Goal: Information Seeking & Learning: Learn about a topic

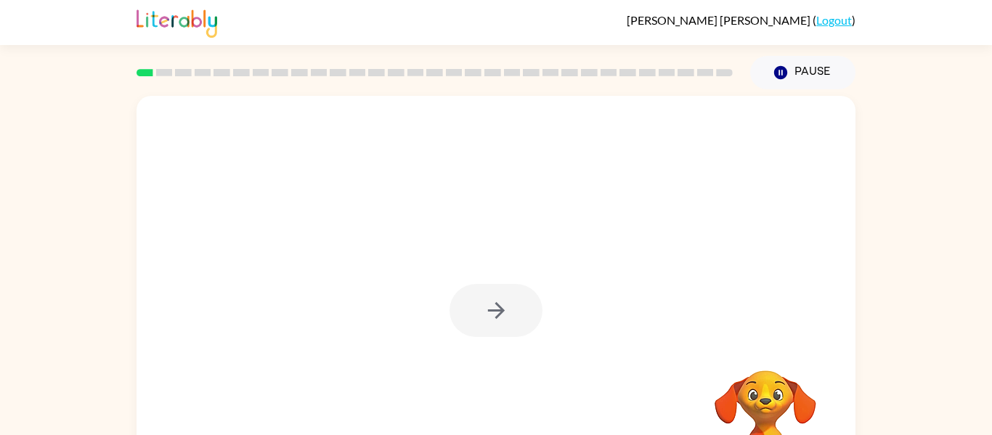
click at [116, 264] on div "Your browser must support playing .mp4 files to use Literably. Please try using…" at bounding box center [496, 299] width 992 height 421
click at [517, 304] on button "button" at bounding box center [496, 310] width 93 height 53
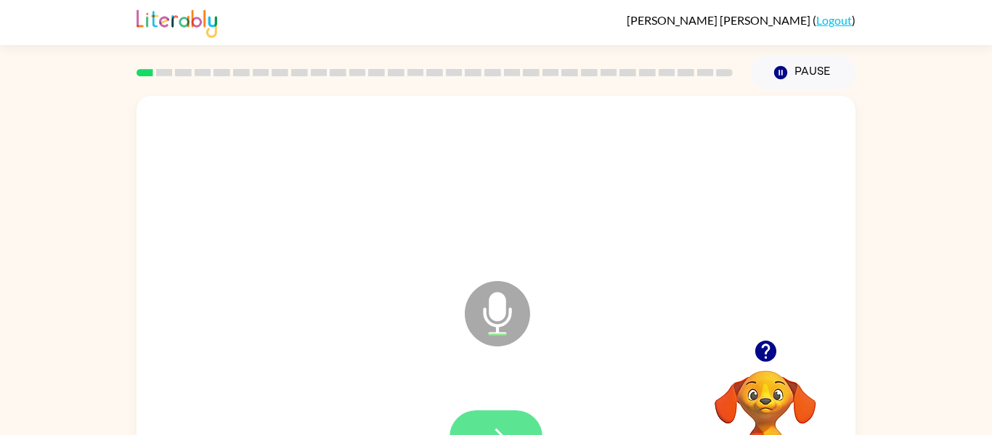
click at [482, 412] on button "button" at bounding box center [496, 436] width 93 height 53
click at [484, 420] on button "button" at bounding box center [496, 436] width 93 height 53
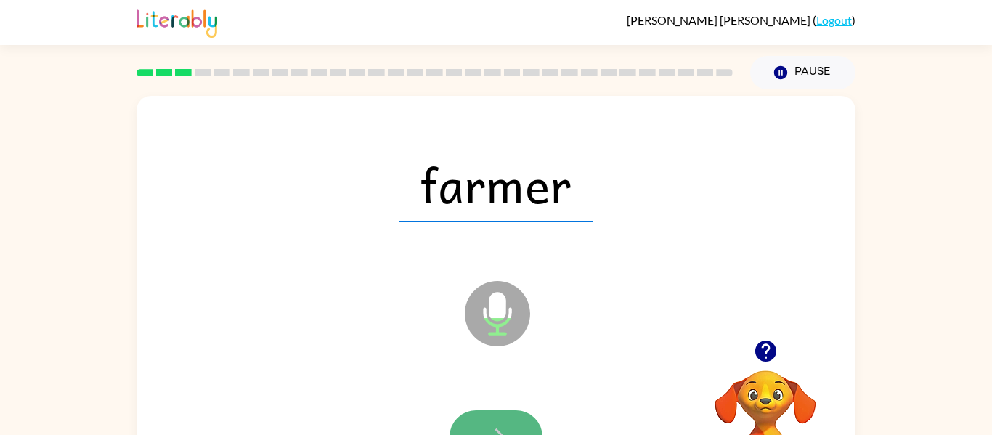
click at [487, 428] on icon "button" at bounding box center [496, 436] width 25 height 25
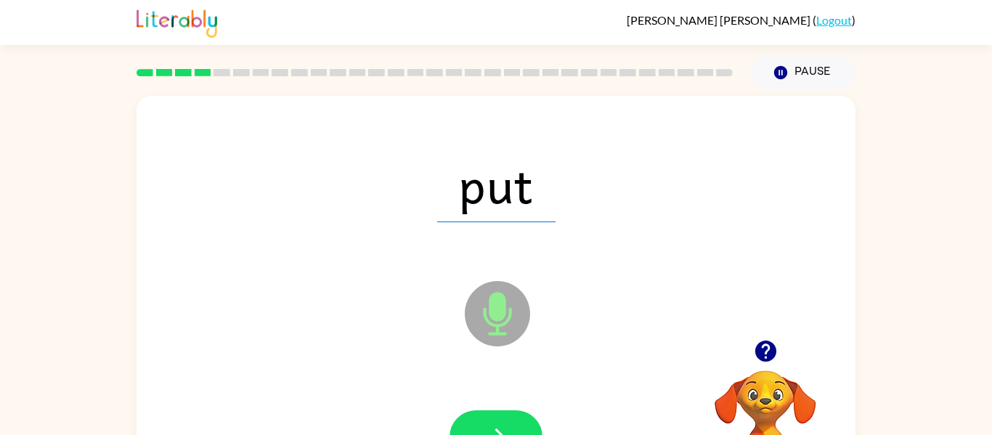
click at [487, 428] on icon "button" at bounding box center [496, 436] width 25 height 25
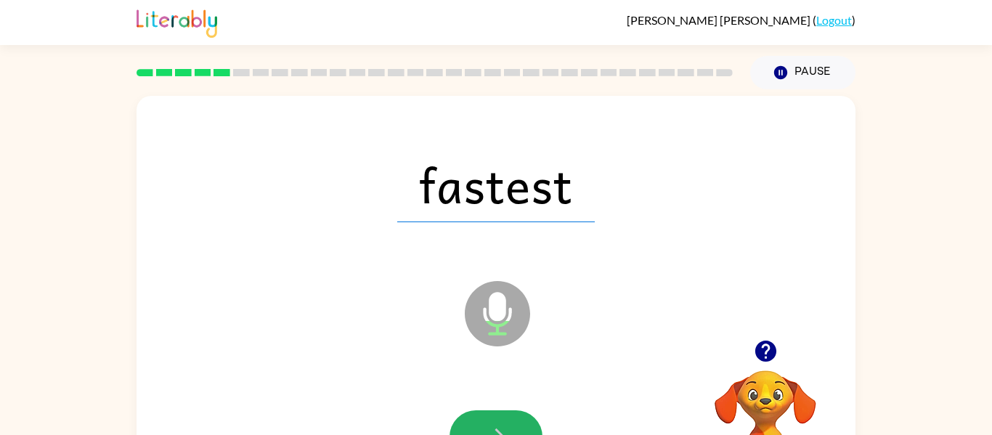
click at [487, 428] on icon "button" at bounding box center [496, 436] width 25 height 25
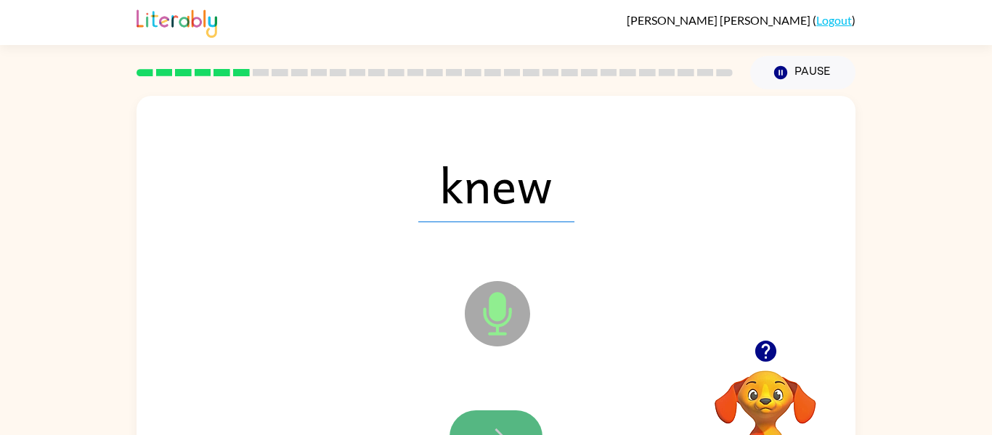
click at [487, 429] on icon "button" at bounding box center [496, 436] width 25 height 25
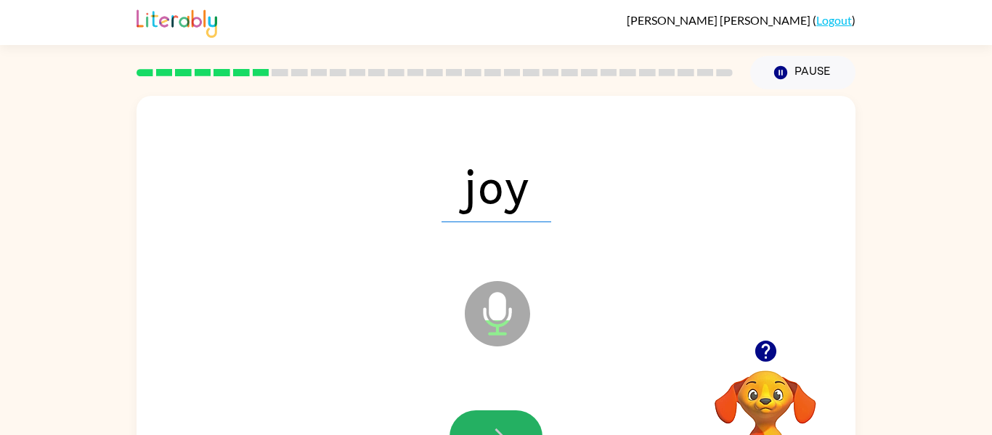
click at [487, 429] on icon "button" at bounding box center [496, 436] width 25 height 25
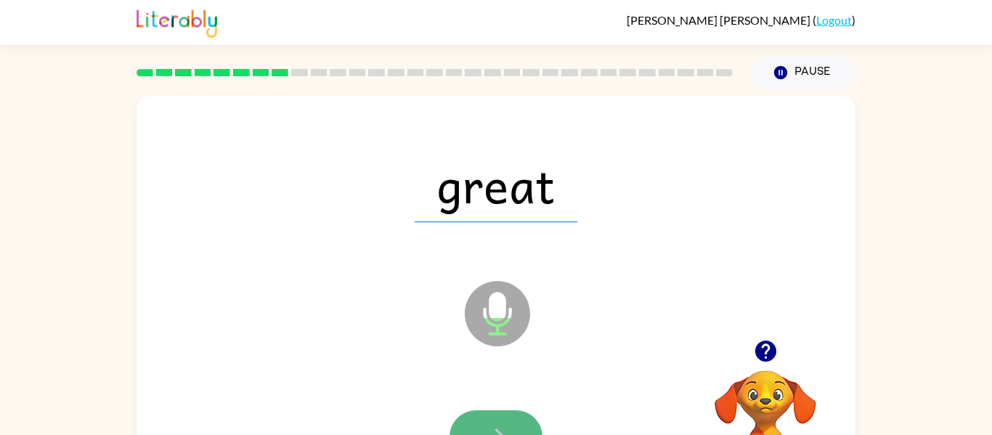
click at [494, 423] on button "button" at bounding box center [496, 436] width 93 height 53
click at [494, 425] on icon "button" at bounding box center [496, 436] width 25 height 25
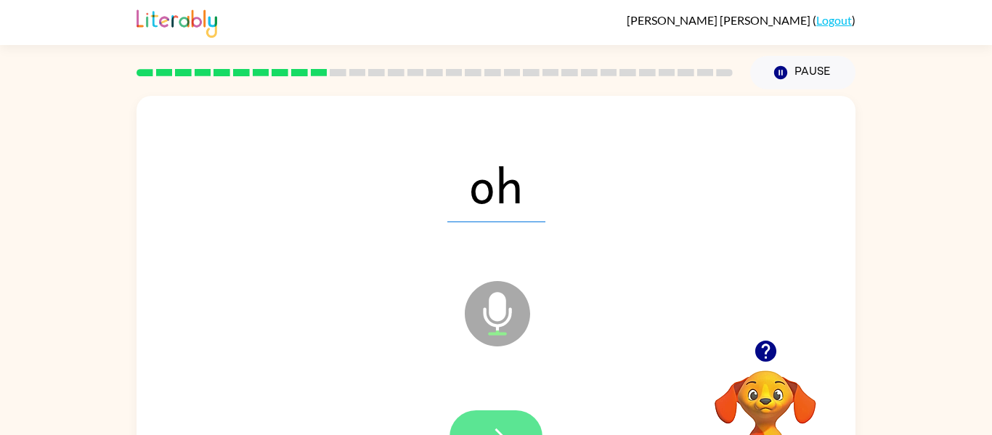
click at [494, 427] on icon "button" at bounding box center [496, 436] width 25 height 25
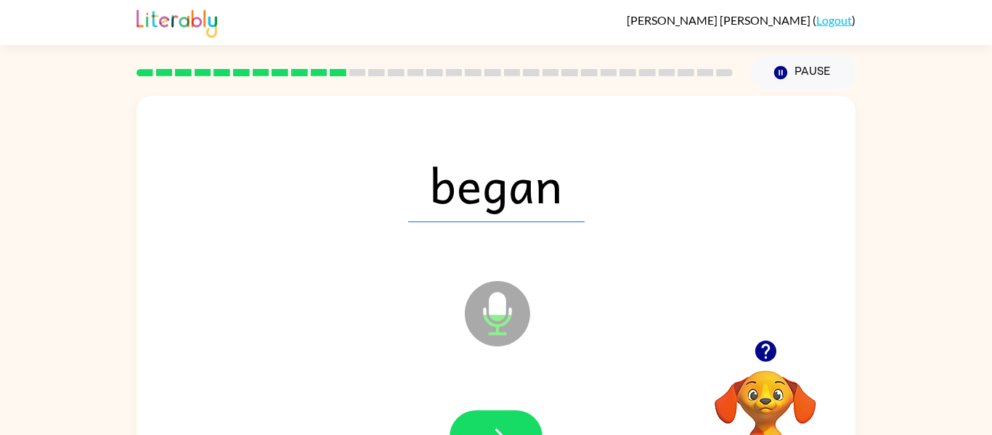
click at [494, 427] on icon "button" at bounding box center [496, 436] width 25 height 25
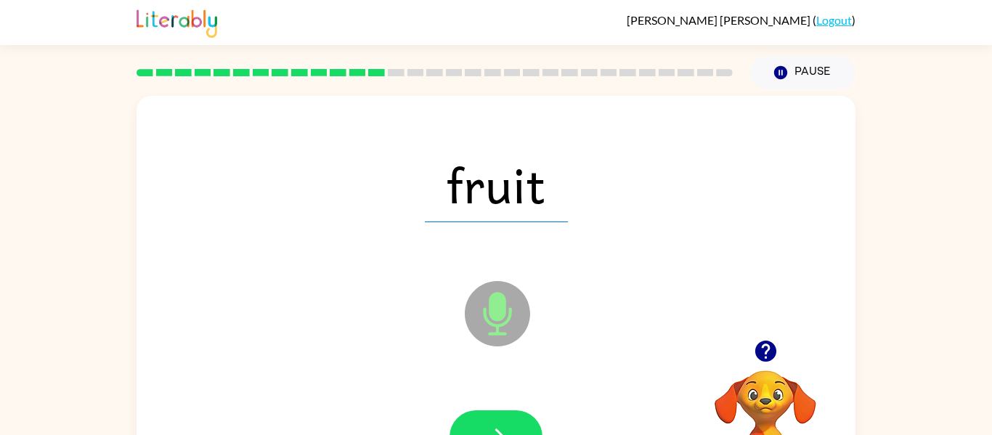
click at [494, 427] on icon "button" at bounding box center [496, 436] width 25 height 25
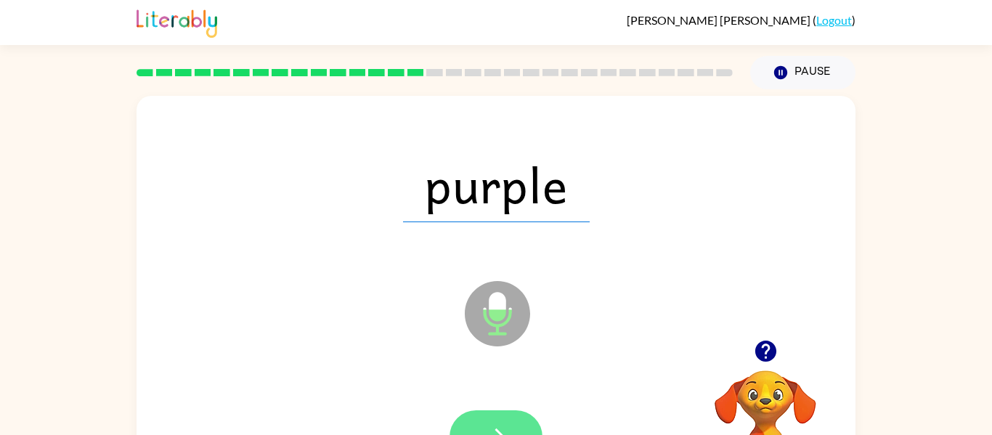
click at [494, 428] on icon "button" at bounding box center [496, 436] width 25 height 25
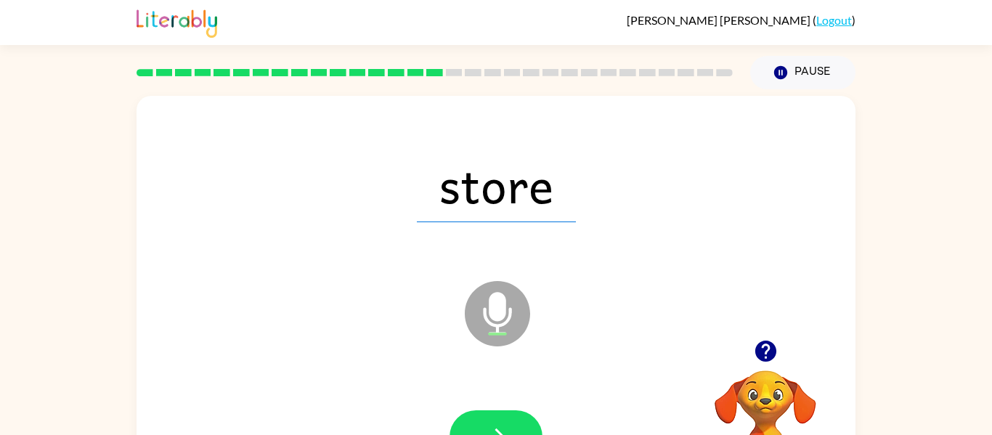
click at [494, 428] on icon "button" at bounding box center [496, 436] width 25 height 25
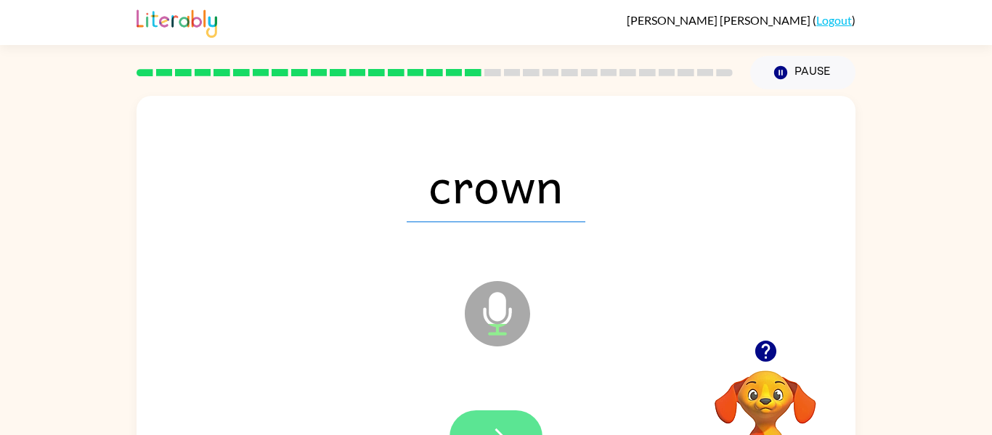
click at [493, 427] on icon "button" at bounding box center [496, 436] width 25 height 25
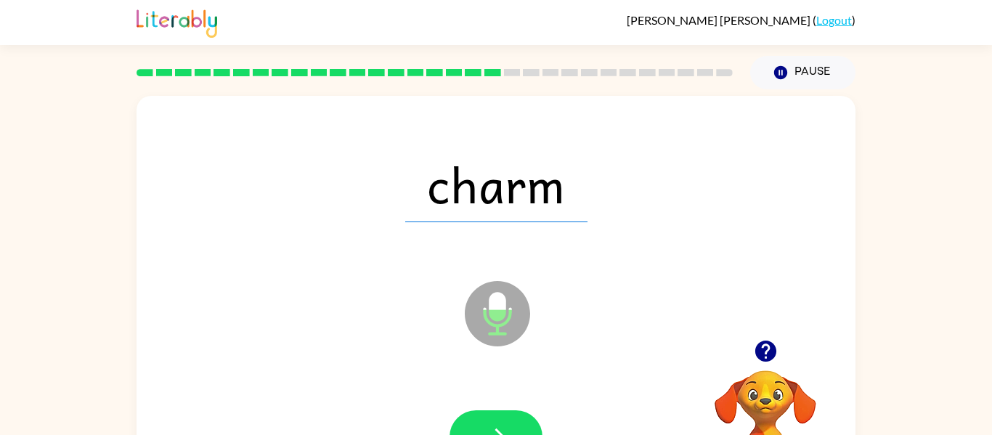
click at [493, 427] on icon "button" at bounding box center [496, 436] width 25 height 25
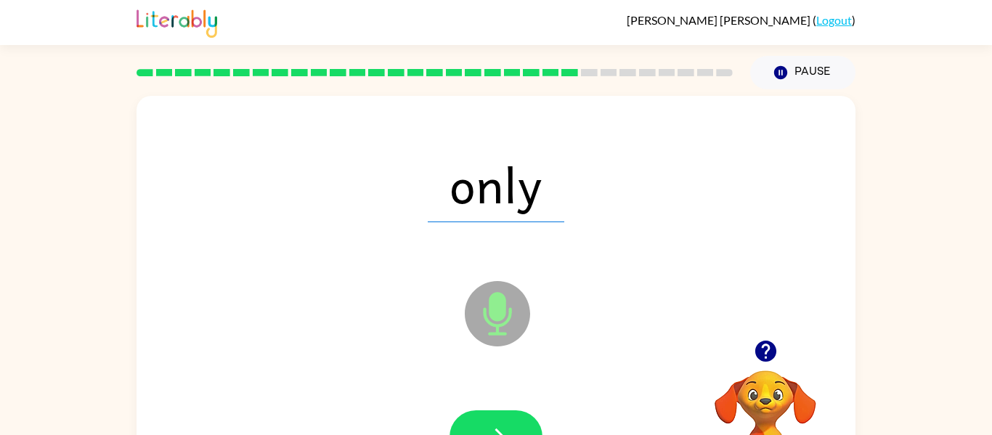
click at [493, 427] on icon "button" at bounding box center [496, 436] width 25 height 25
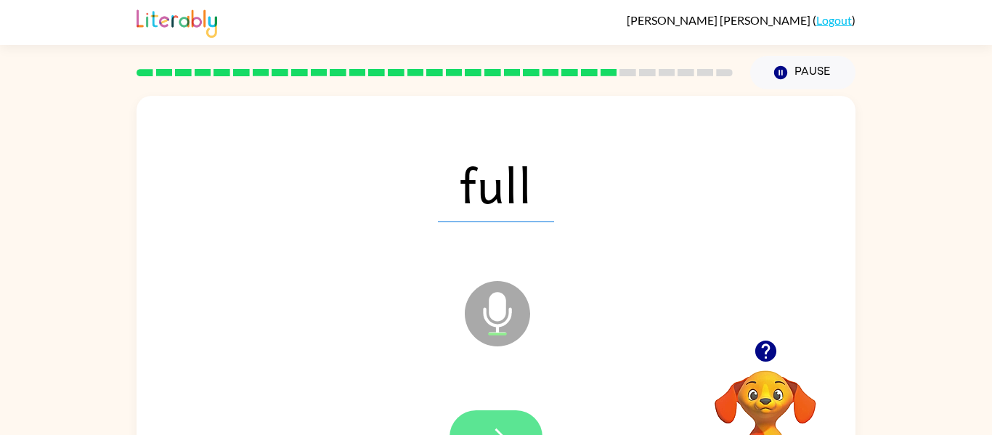
click at [492, 419] on button "button" at bounding box center [496, 436] width 93 height 53
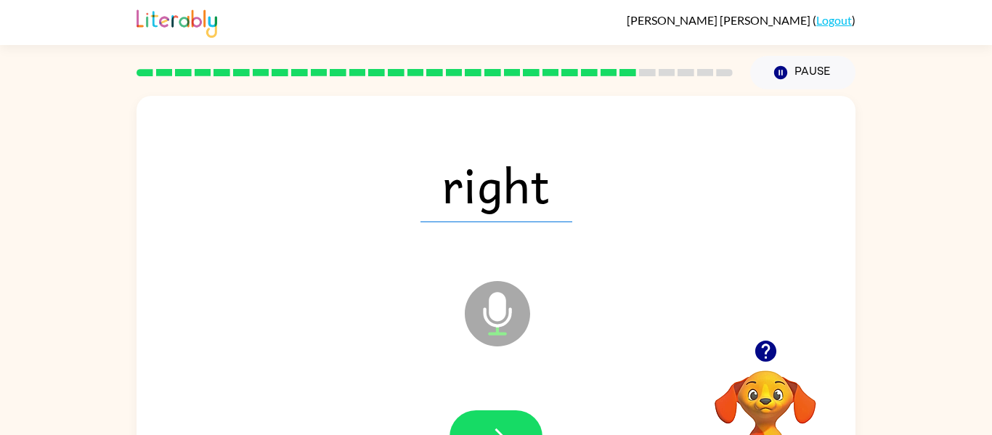
click at [492, 419] on button "button" at bounding box center [496, 436] width 93 height 53
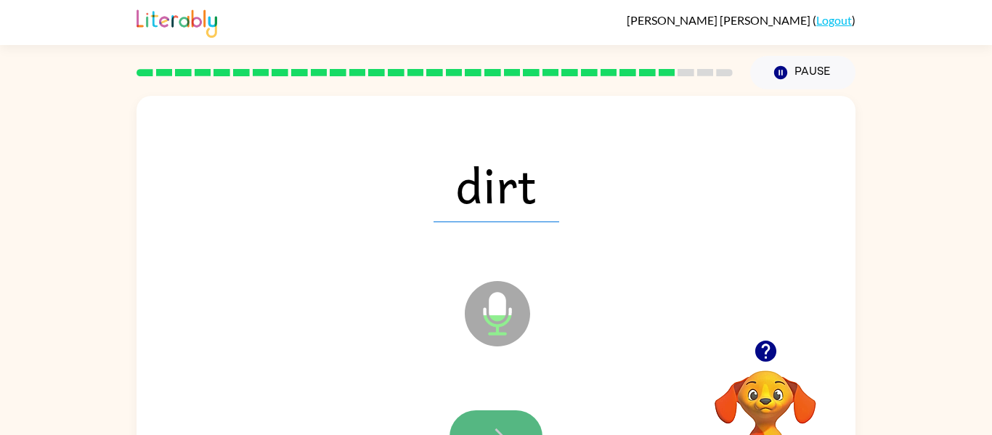
click at [492, 418] on button "button" at bounding box center [496, 436] width 93 height 53
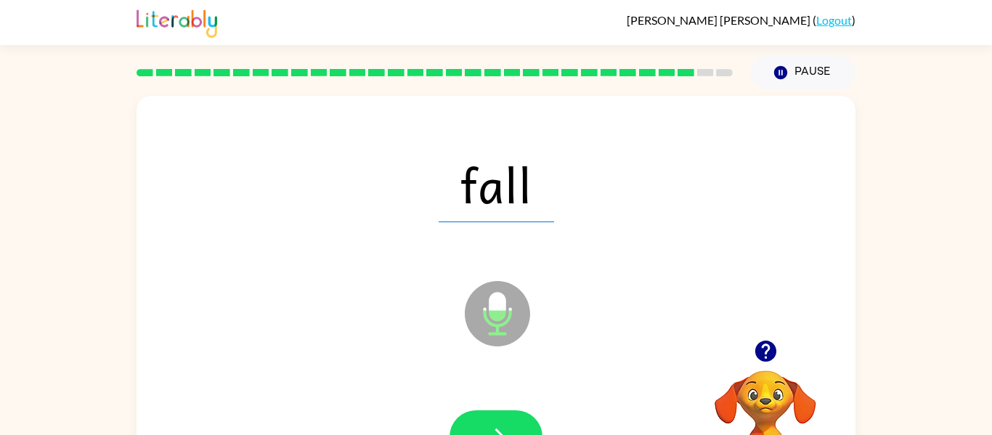
click at [492, 418] on button "button" at bounding box center [496, 436] width 93 height 53
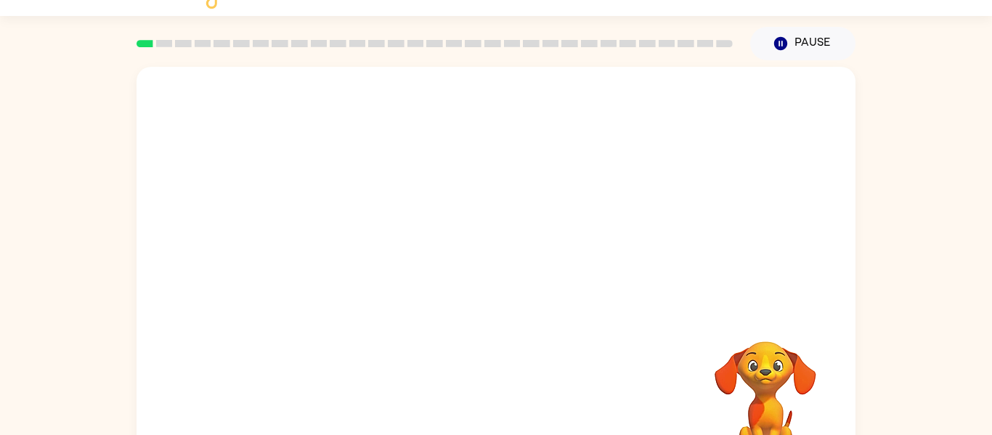
scroll to position [58, 0]
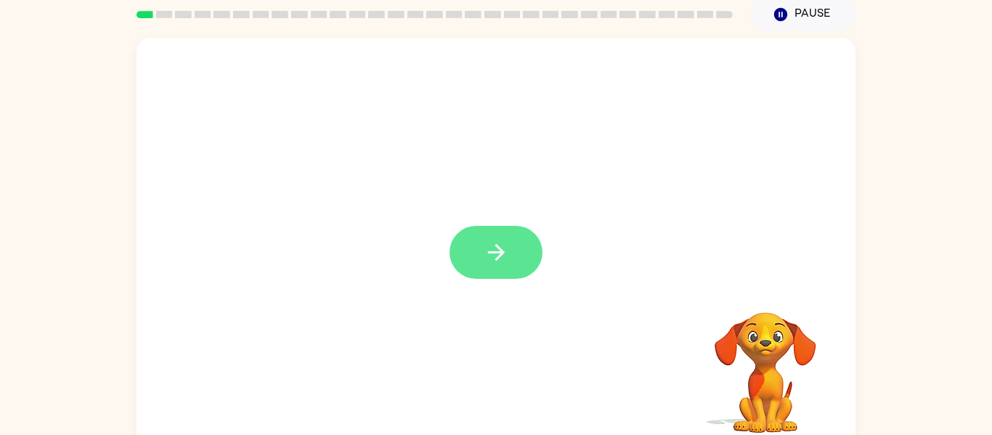
click at [503, 264] on icon "button" at bounding box center [496, 252] width 25 height 25
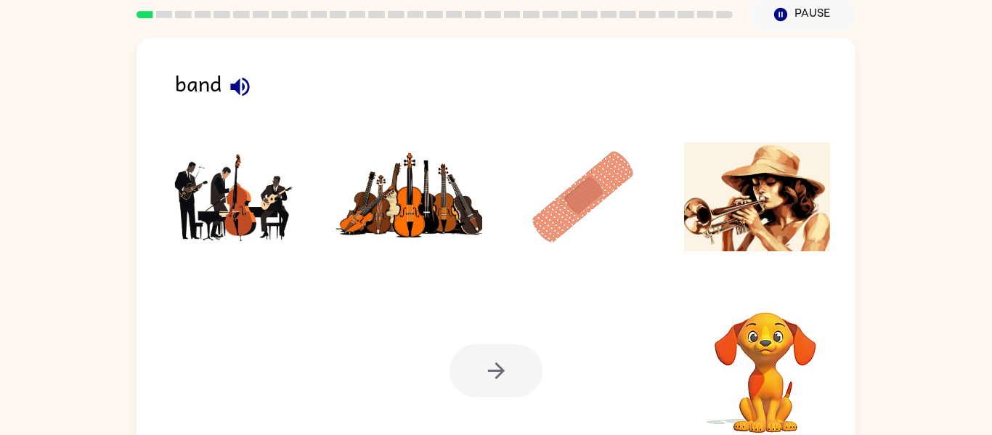
click at [434, 126] on div at bounding box center [496, 201] width 690 height 162
click at [238, 89] on icon "button" at bounding box center [239, 86] width 19 height 19
click at [230, 211] on img at bounding box center [235, 196] width 147 height 109
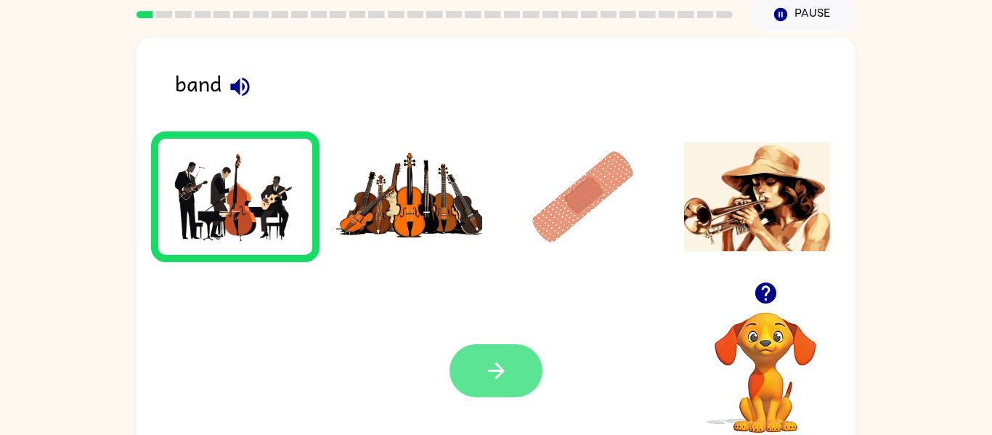
click at [500, 373] on icon "button" at bounding box center [495, 370] width 17 height 17
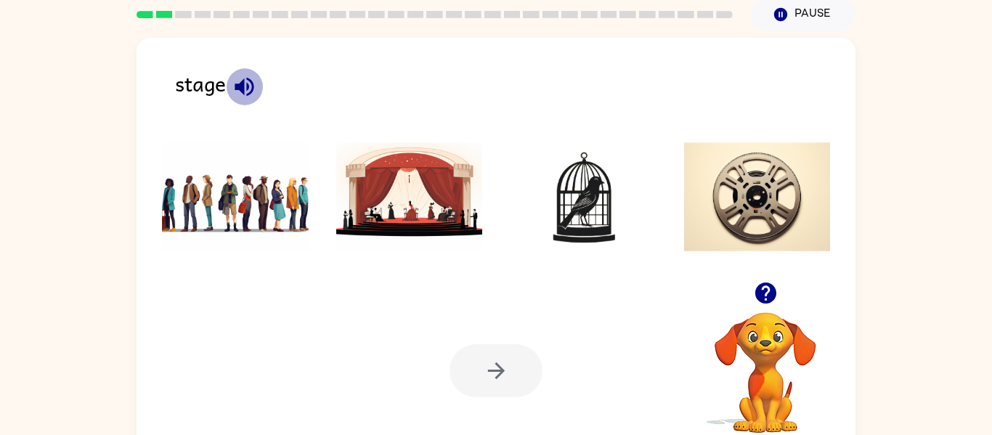
click at [244, 84] on icon "button" at bounding box center [244, 86] width 19 height 19
click at [460, 224] on img at bounding box center [409, 196] width 147 height 109
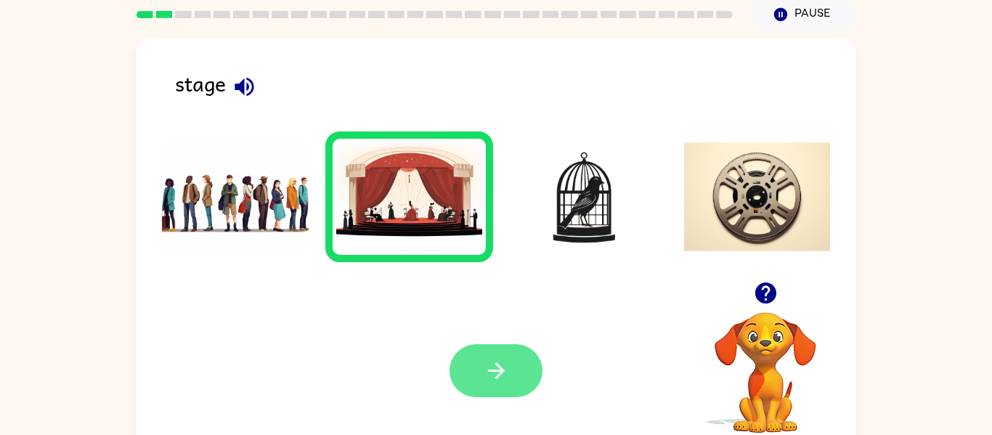
click at [519, 358] on button "button" at bounding box center [496, 370] width 93 height 53
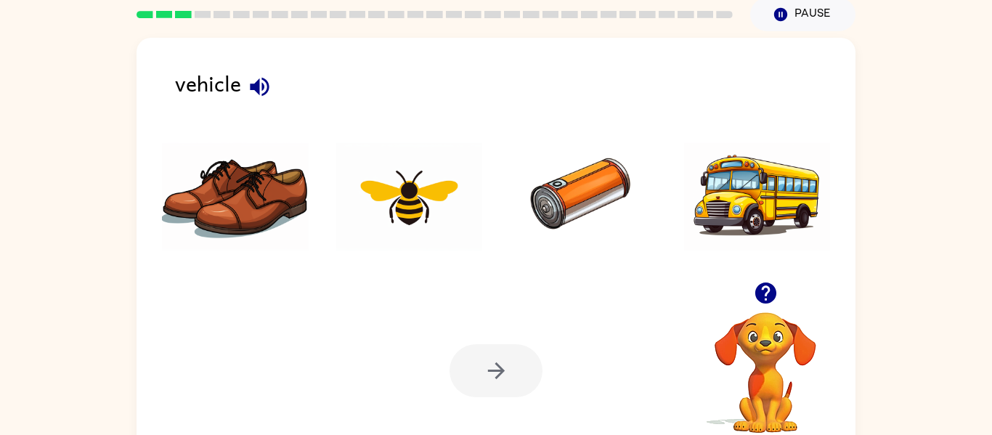
click at [252, 78] on icon "button" at bounding box center [259, 86] width 25 height 25
click at [258, 85] on icon "button" at bounding box center [259, 86] width 19 height 19
click at [422, 207] on img at bounding box center [409, 196] width 147 height 109
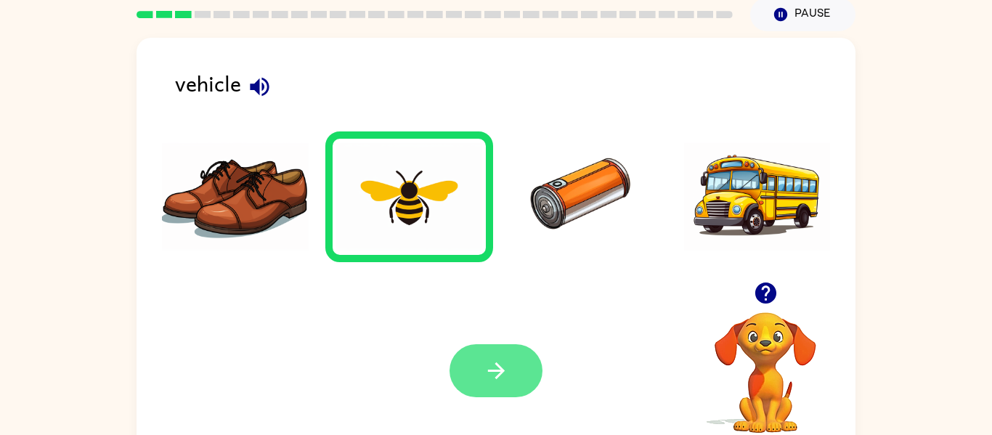
click at [479, 387] on button "button" at bounding box center [496, 370] width 93 height 53
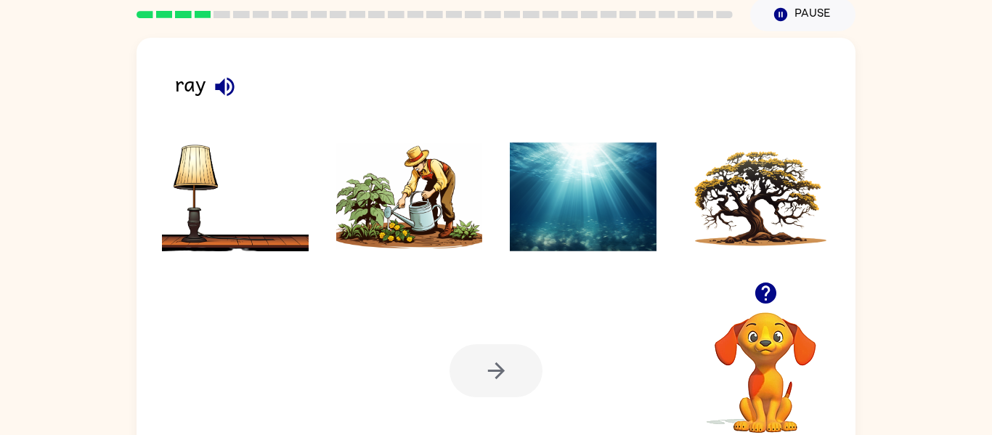
click at [216, 87] on icon "button" at bounding box center [224, 86] width 19 height 19
click at [225, 89] on icon "button" at bounding box center [224, 86] width 25 height 25
click at [582, 220] on img at bounding box center [583, 196] width 147 height 109
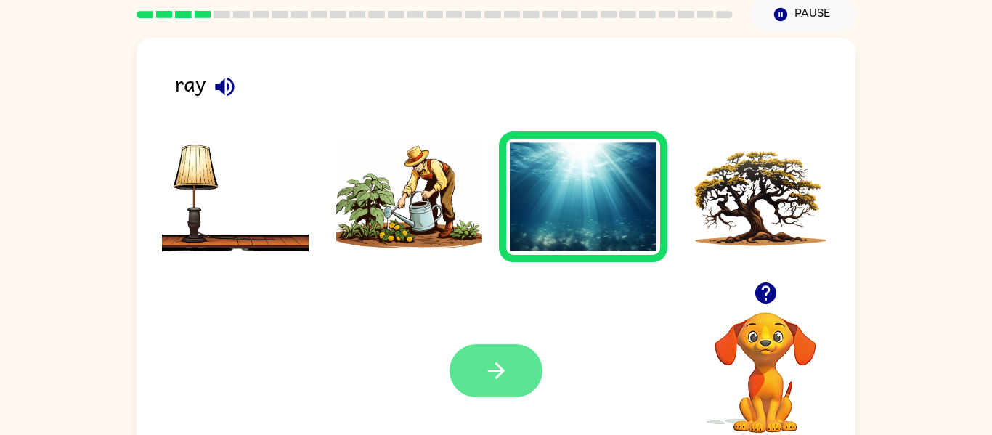
click at [505, 383] on button "button" at bounding box center [496, 370] width 93 height 53
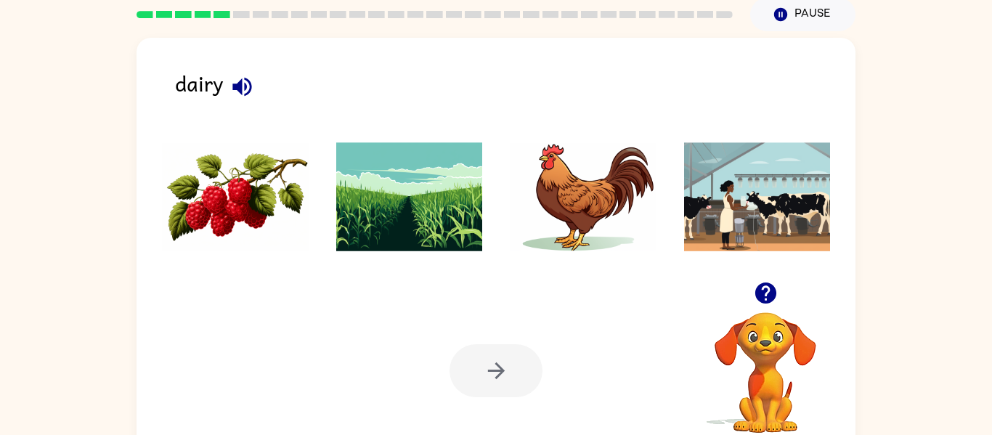
click at [241, 81] on icon "button" at bounding box center [241, 86] width 19 height 19
click at [233, 215] on img at bounding box center [235, 196] width 147 height 109
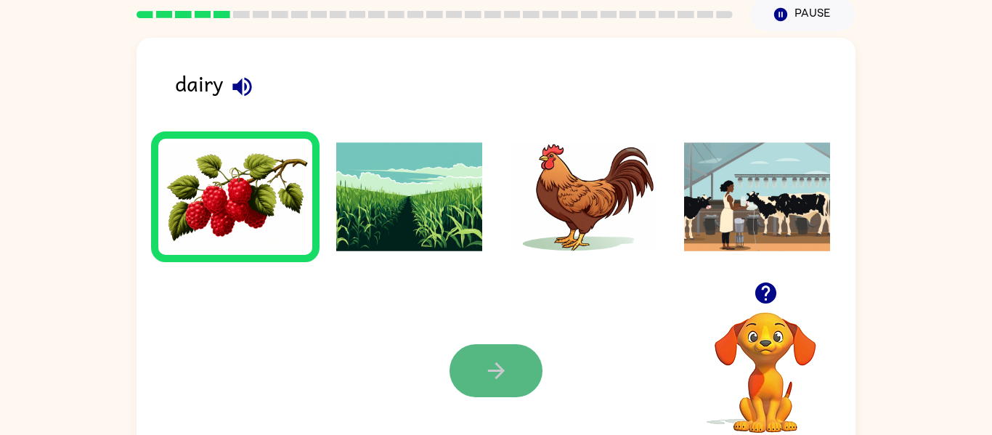
click at [512, 389] on button "button" at bounding box center [496, 370] width 93 height 53
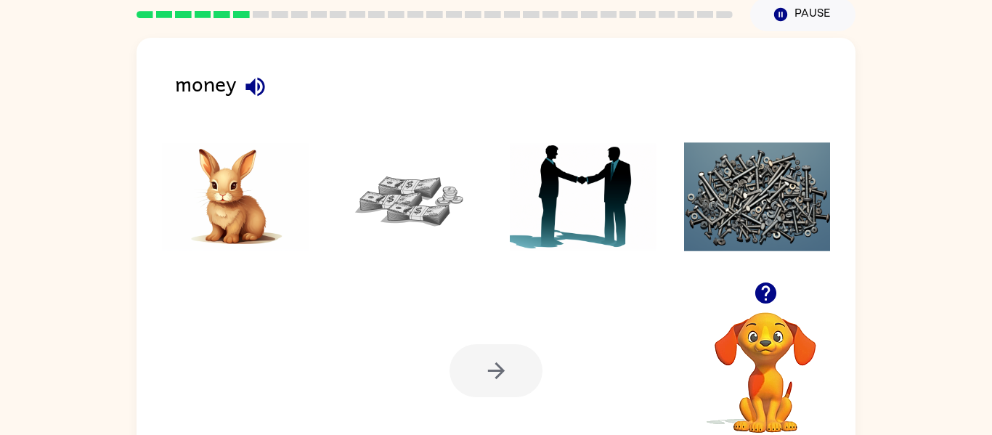
click at [250, 80] on icon "button" at bounding box center [255, 86] width 25 height 25
click at [400, 213] on img at bounding box center [409, 196] width 147 height 109
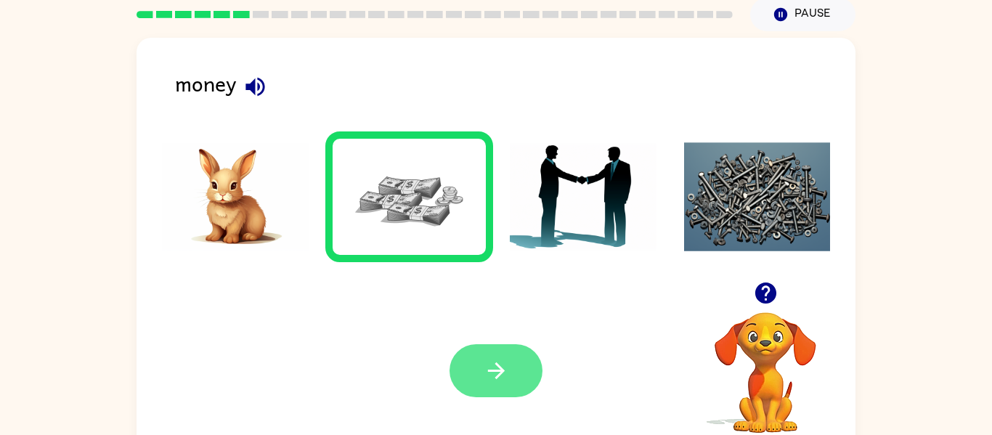
click at [484, 360] on icon "button" at bounding box center [496, 370] width 25 height 25
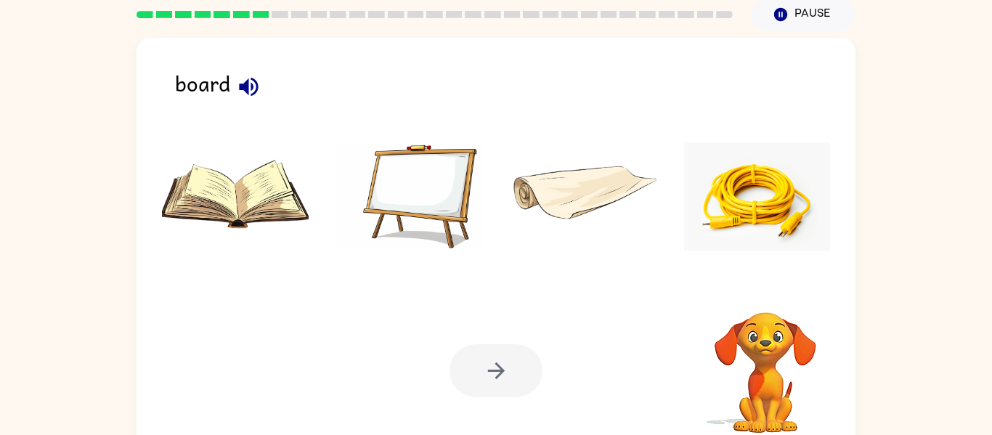
click at [239, 83] on icon "button" at bounding box center [248, 86] width 25 height 25
click at [741, 223] on img at bounding box center [757, 196] width 147 height 109
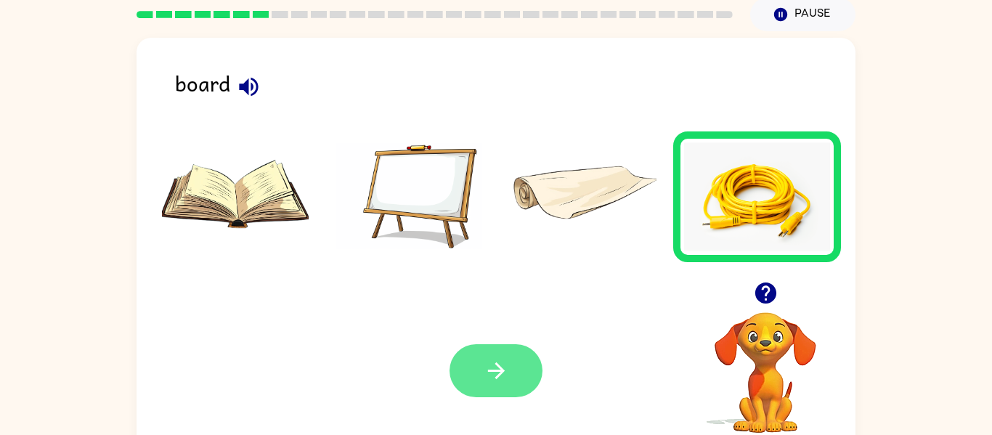
click at [492, 359] on icon "button" at bounding box center [496, 370] width 25 height 25
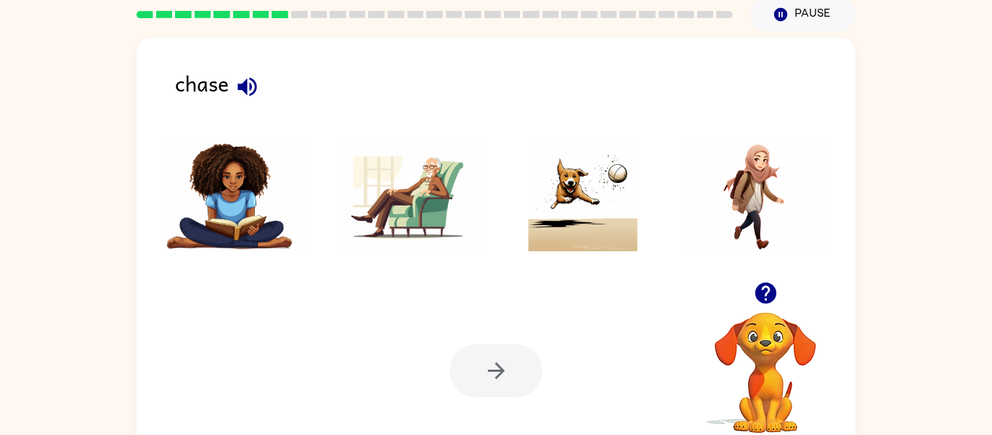
click at [496, 354] on div at bounding box center [496, 370] width 93 height 53
click at [260, 97] on button "button" at bounding box center [247, 86] width 37 height 37
click at [577, 192] on img at bounding box center [583, 196] width 147 height 109
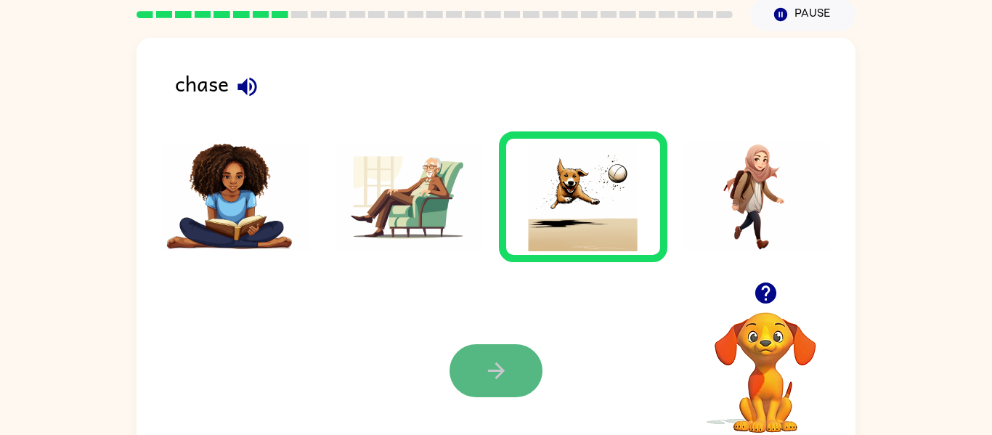
click at [523, 390] on button "button" at bounding box center [496, 370] width 93 height 53
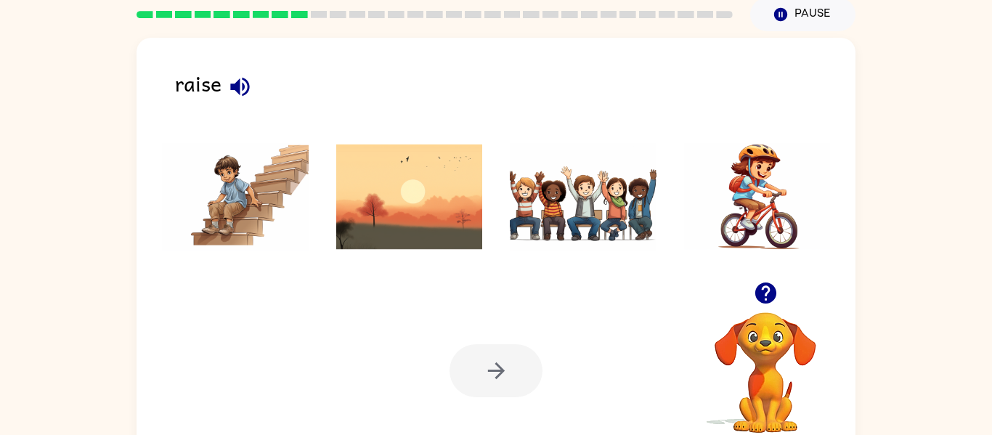
click at [235, 86] on icon "button" at bounding box center [239, 86] width 19 height 19
click at [580, 222] on img at bounding box center [583, 196] width 147 height 109
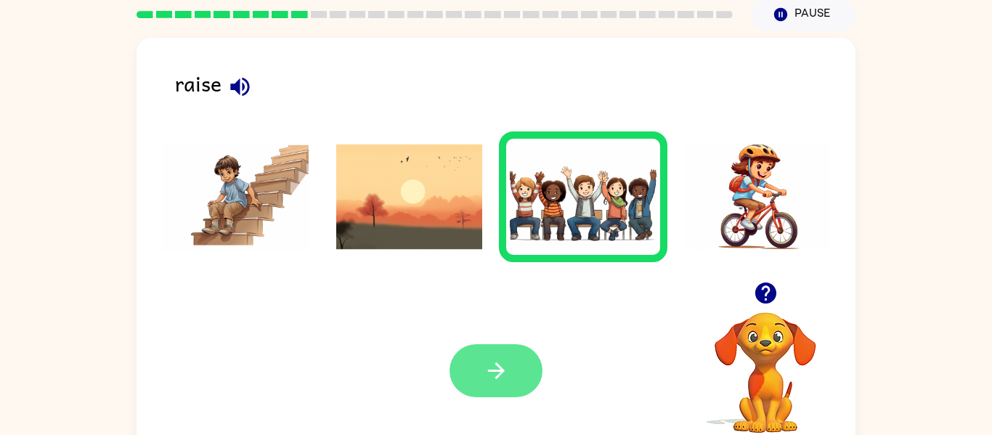
click at [455, 352] on button "button" at bounding box center [496, 370] width 93 height 53
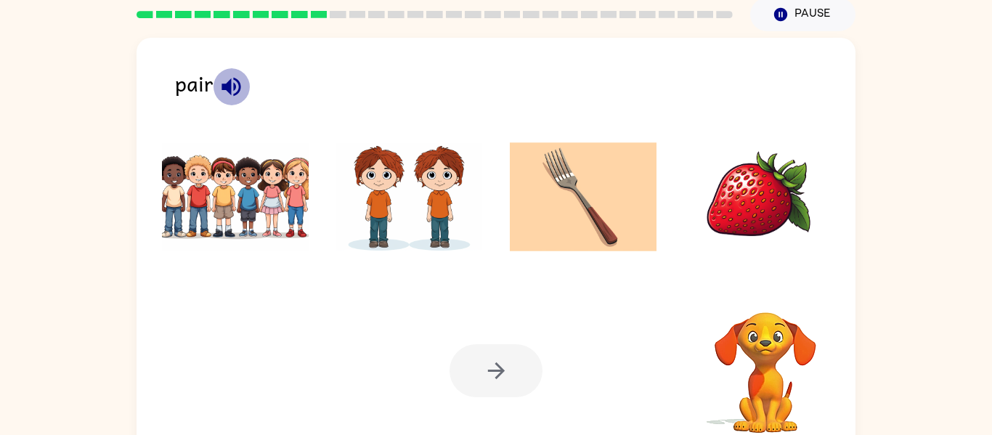
click at [237, 85] on icon "button" at bounding box center [231, 86] width 25 height 25
click at [235, 78] on icon "button" at bounding box center [231, 86] width 25 height 25
click at [338, 174] on img at bounding box center [409, 196] width 147 height 109
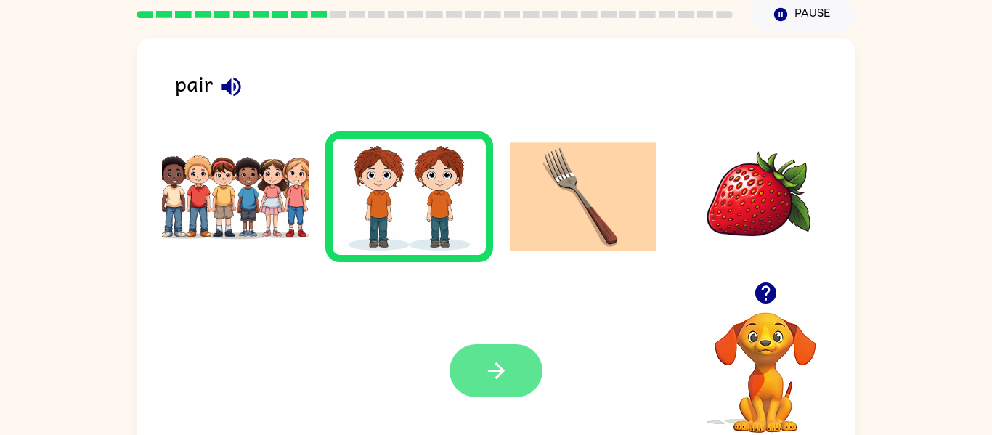
click at [478, 370] on button "button" at bounding box center [496, 370] width 93 height 53
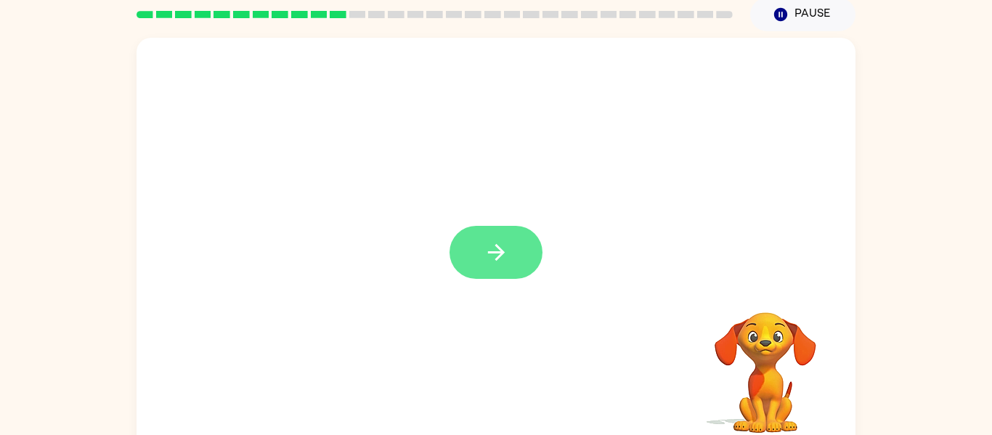
click at [484, 258] on icon "button" at bounding box center [496, 252] width 25 height 25
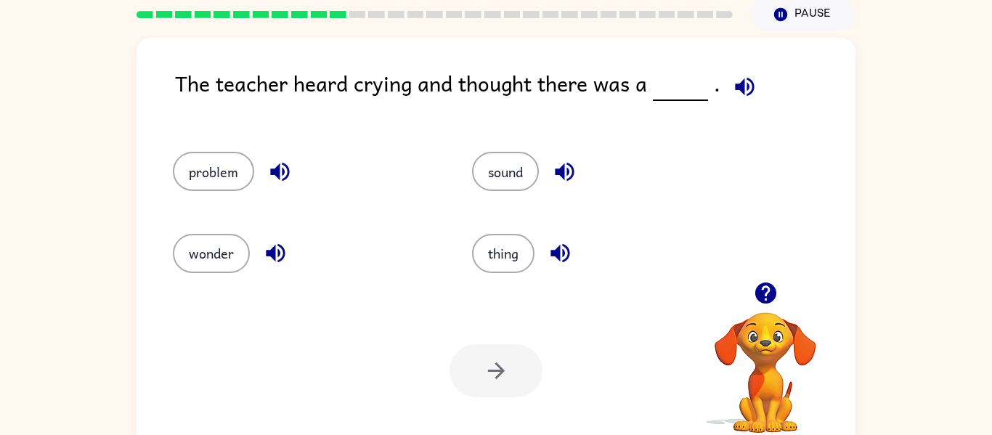
click at [735, 92] on icon "button" at bounding box center [744, 86] width 25 height 25
click at [732, 91] on icon "button" at bounding box center [744, 86] width 25 height 25
click at [560, 221] on div "thing" at bounding box center [593, 246] width 299 height 81
click at [274, 168] on icon "button" at bounding box center [279, 171] width 25 height 25
click at [276, 246] on icon "button" at bounding box center [275, 252] width 25 height 25
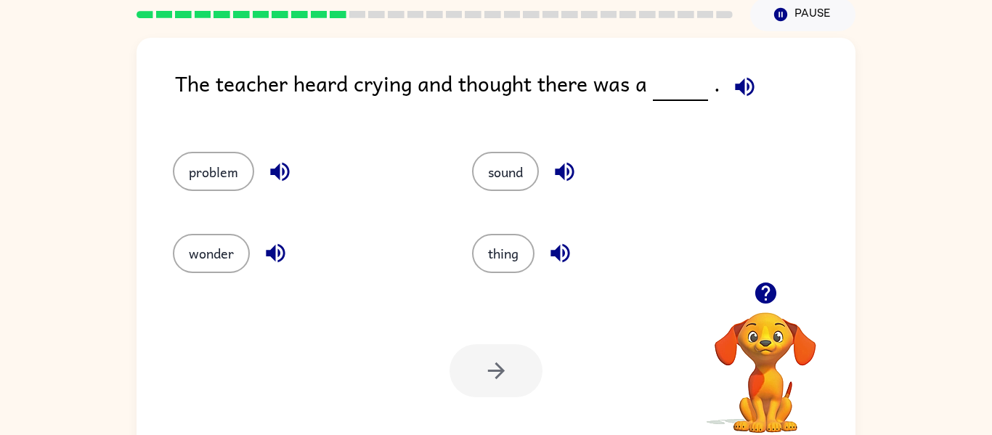
click at [742, 80] on icon "button" at bounding box center [744, 86] width 25 height 25
click at [261, 168] on button "button" at bounding box center [279, 171] width 37 height 37
click at [245, 166] on button "problem" at bounding box center [213, 171] width 81 height 39
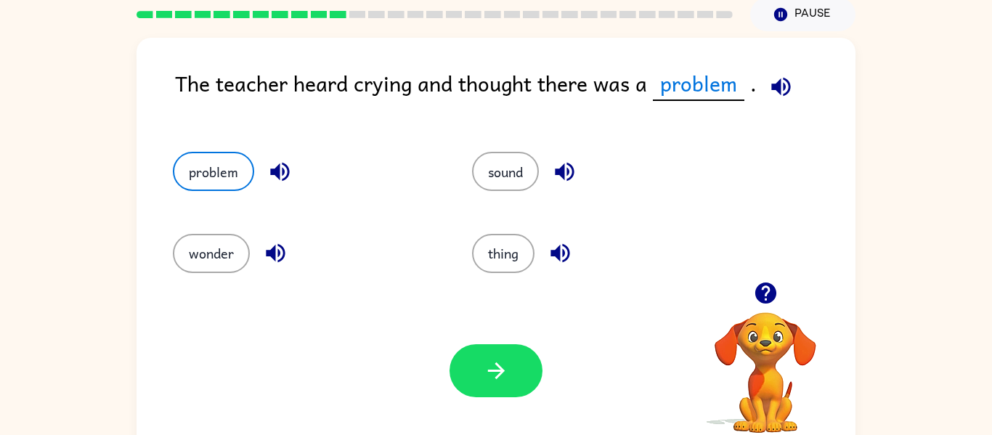
click at [779, 74] on icon "button" at bounding box center [780, 86] width 25 height 25
click at [521, 379] on button "button" at bounding box center [496, 370] width 93 height 53
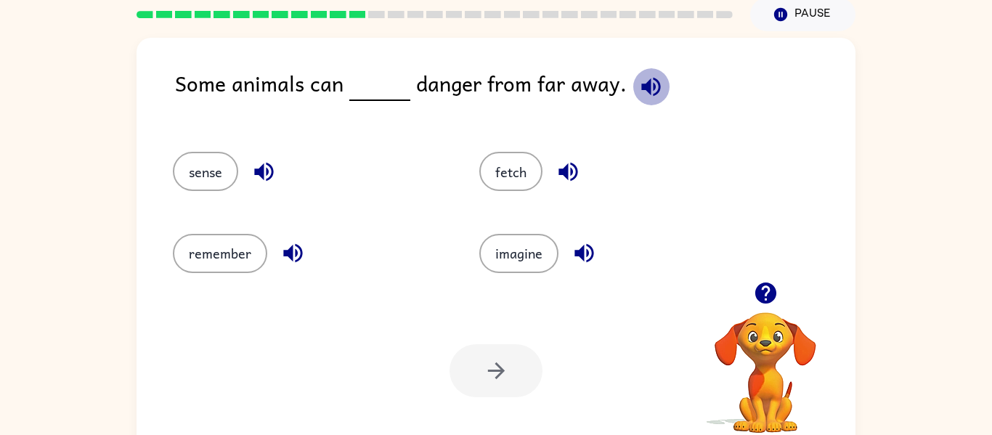
click at [643, 88] on icon "button" at bounding box center [650, 86] width 19 height 19
click at [260, 166] on icon "button" at bounding box center [263, 171] width 25 height 25
click at [284, 256] on icon "button" at bounding box center [292, 252] width 25 height 25
click at [558, 184] on icon "button" at bounding box center [568, 171] width 25 height 25
click at [583, 253] on icon "button" at bounding box center [583, 253] width 19 height 19
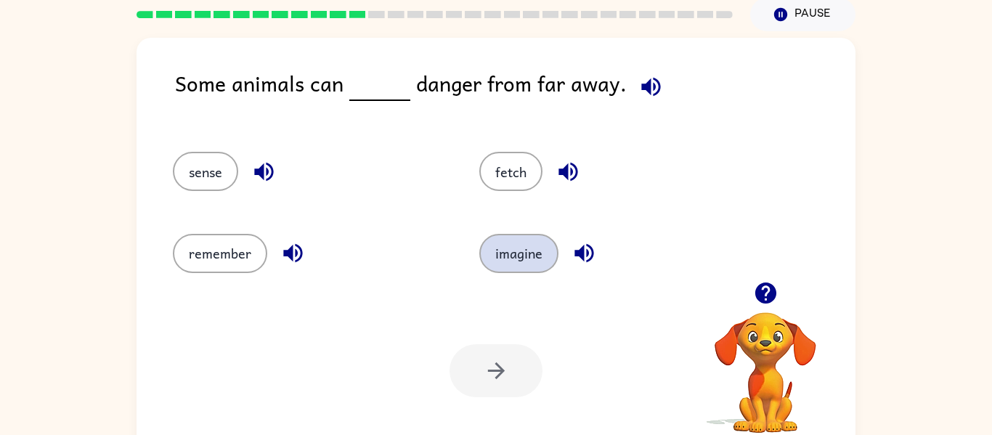
click at [531, 257] on button "imagine" at bounding box center [518, 253] width 79 height 39
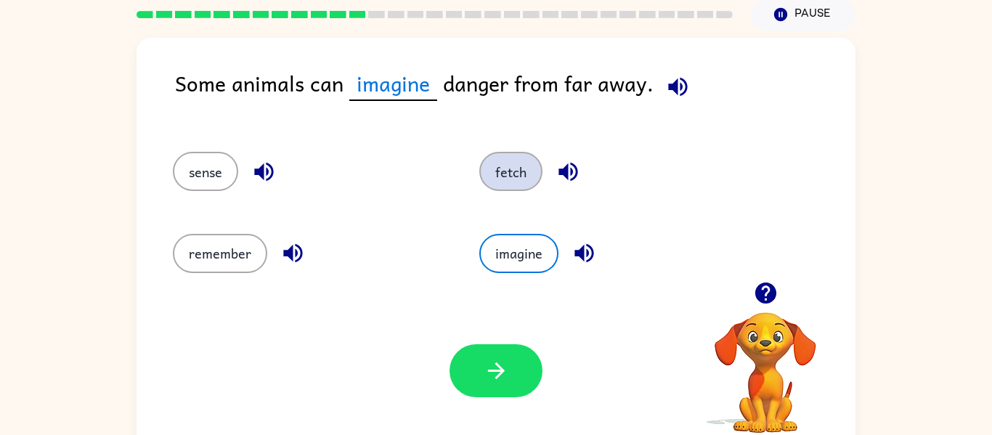
click at [533, 178] on button "fetch" at bounding box center [510, 171] width 63 height 39
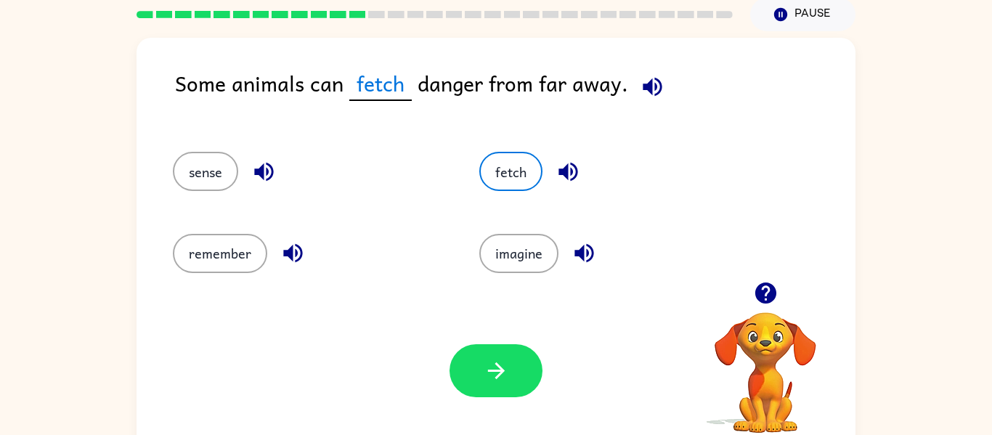
click at [513, 275] on div "imagine" at bounding box center [605, 246] width 306 height 81
click at [519, 263] on button "imagine" at bounding box center [518, 253] width 79 height 39
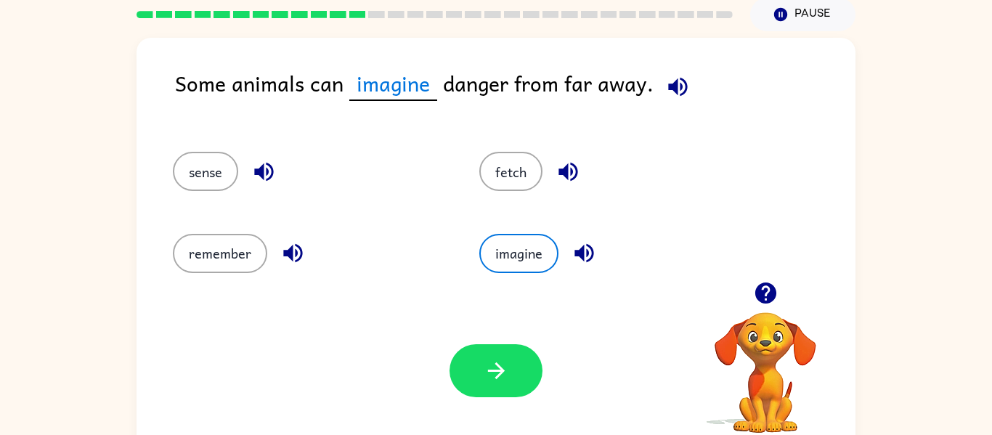
click at [678, 83] on icon "button" at bounding box center [677, 86] width 25 height 25
click at [297, 253] on icon "button" at bounding box center [292, 252] width 25 height 25
click at [569, 177] on icon "button" at bounding box center [568, 171] width 25 height 25
click at [248, 268] on button "remember" at bounding box center [220, 253] width 94 height 39
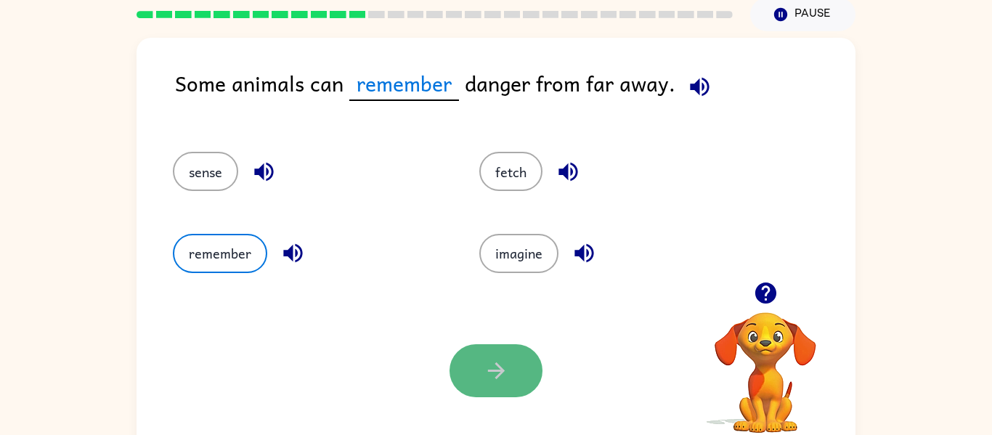
click at [473, 391] on button "button" at bounding box center [496, 370] width 93 height 53
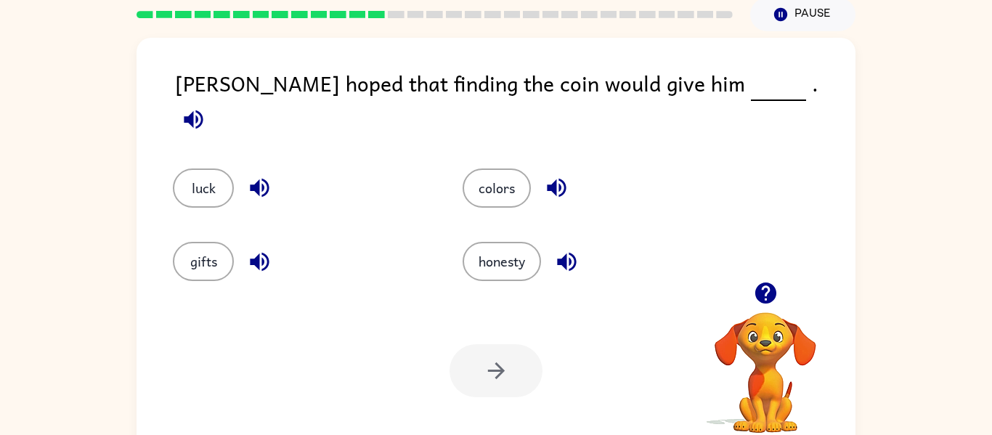
click at [203, 110] on icon "button" at bounding box center [193, 119] width 19 height 19
click at [575, 179] on div "colors" at bounding box center [591, 187] width 256 height 39
click at [562, 175] on icon "button" at bounding box center [556, 187] width 25 height 25
click at [561, 249] on icon "button" at bounding box center [566, 261] width 25 height 25
click at [256, 179] on icon "button" at bounding box center [259, 188] width 19 height 19
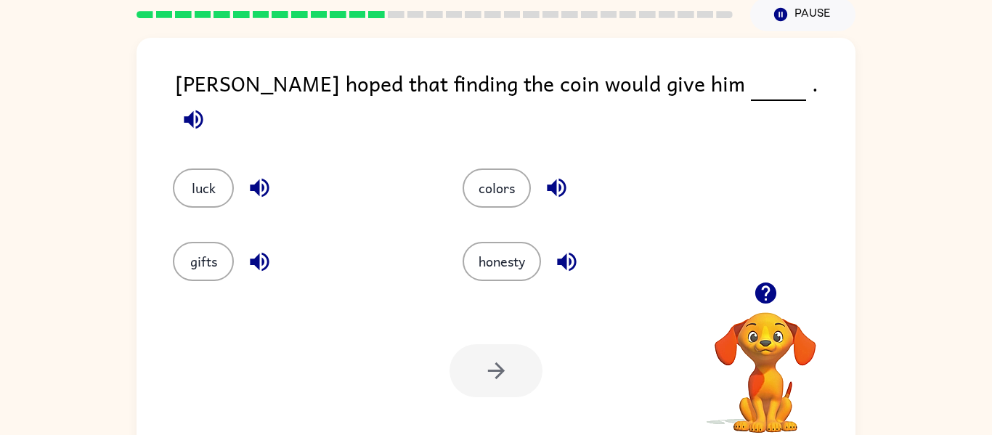
click at [258, 249] on icon "button" at bounding box center [259, 261] width 25 height 25
click at [216, 251] on button "gifts" at bounding box center [203, 261] width 61 height 39
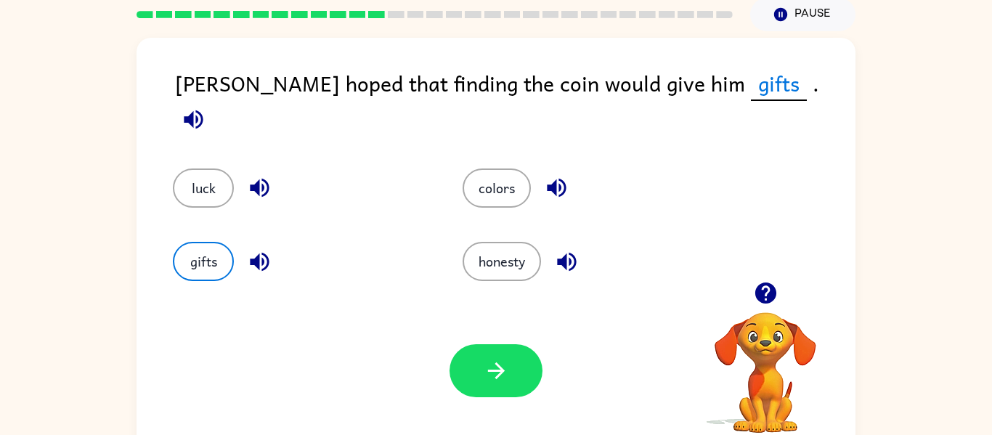
click at [203, 110] on icon "button" at bounding box center [193, 119] width 19 height 19
click at [576, 255] on icon "button" at bounding box center [566, 261] width 19 height 19
click at [573, 252] on icon "button" at bounding box center [566, 261] width 19 height 19
click at [497, 258] on button "honesty" at bounding box center [502, 261] width 78 height 39
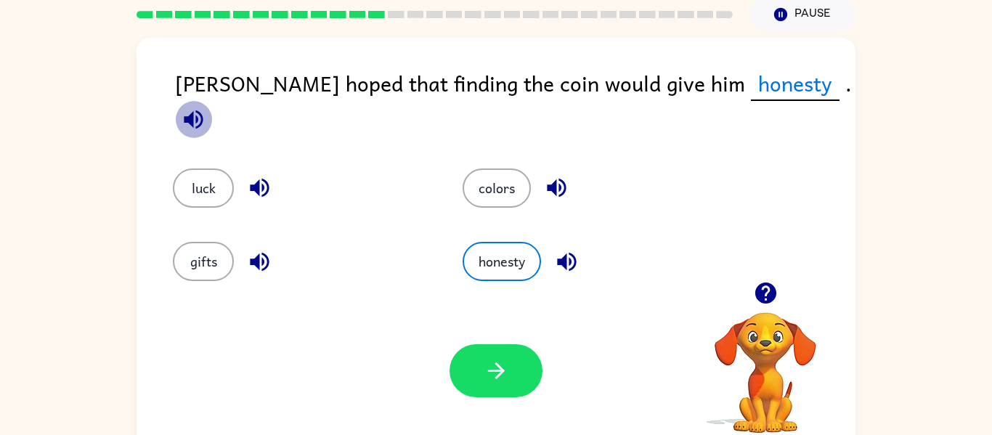
click at [206, 107] on icon "button" at bounding box center [193, 119] width 25 height 25
click at [203, 110] on icon "button" at bounding box center [193, 119] width 19 height 19
click at [265, 179] on icon "button" at bounding box center [259, 188] width 19 height 19
click at [260, 251] on icon "button" at bounding box center [259, 261] width 25 height 25
click at [144, 271] on div "[PERSON_NAME] hoped that finding the coin would give him honesty . luck colors …" at bounding box center [496, 245] width 719 height 415
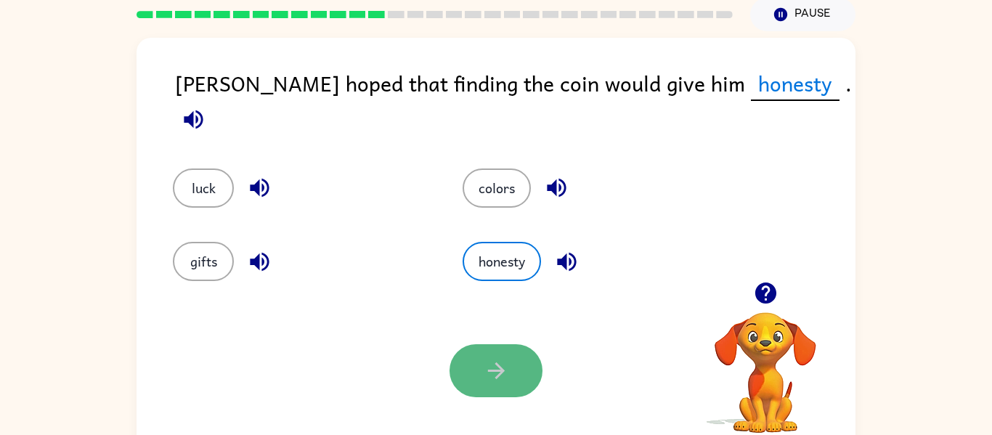
click at [465, 383] on button "button" at bounding box center [496, 370] width 93 height 53
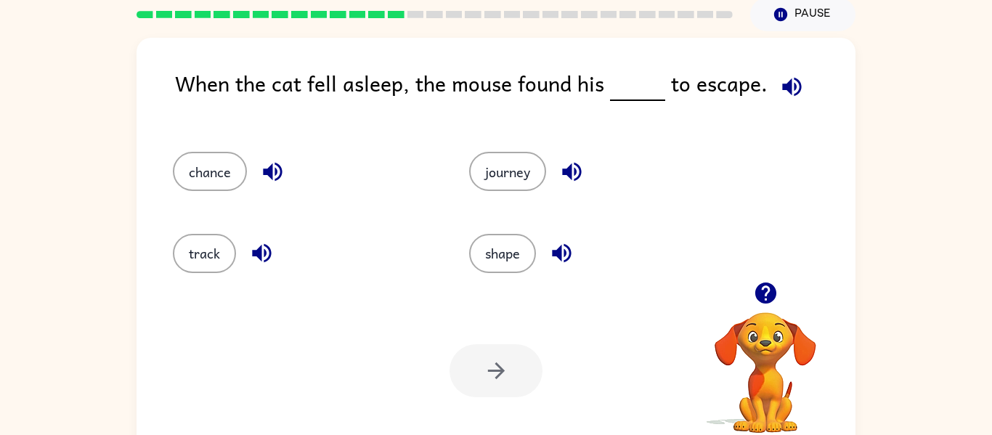
click at [780, 102] on button "button" at bounding box center [791, 86] width 37 height 37
click at [340, 77] on div "When the cat fell asleep, the mouse found his to escape." at bounding box center [515, 95] width 680 height 56
click at [260, 166] on icon "button" at bounding box center [272, 171] width 25 height 25
click at [274, 172] on icon "button" at bounding box center [272, 171] width 25 height 25
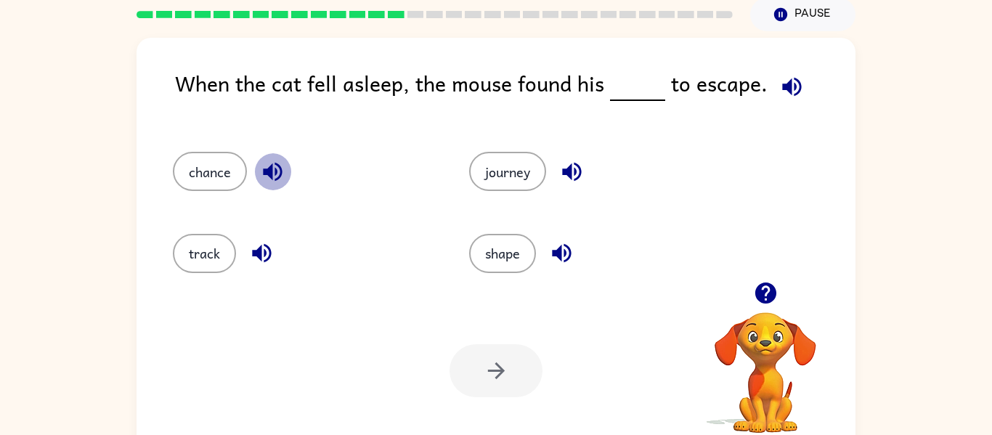
click at [274, 172] on icon "button" at bounding box center [272, 171] width 25 height 25
click at [187, 168] on button "chance" at bounding box center [210, 171] width 74 height 39
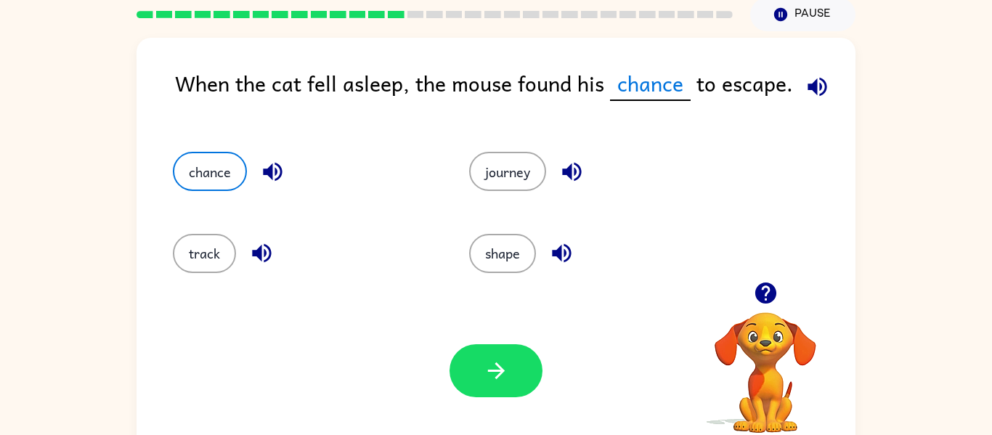
click at [267, 165] on icon "button" at bounding box center [272, 171] width 25 height 25
click at [806, 79] on icon "button" at bounding box center [817, 86] width 25 height 25
click at [547, 253] on button "button" at bounding box center [561, 253] width 37 height 37
click at [254, 264] on icon "button" at bounding box center [261, 252] width 25 height 25
click at [582, 168] on icon "button" at bounding box center [571, 171] width 25 height 25
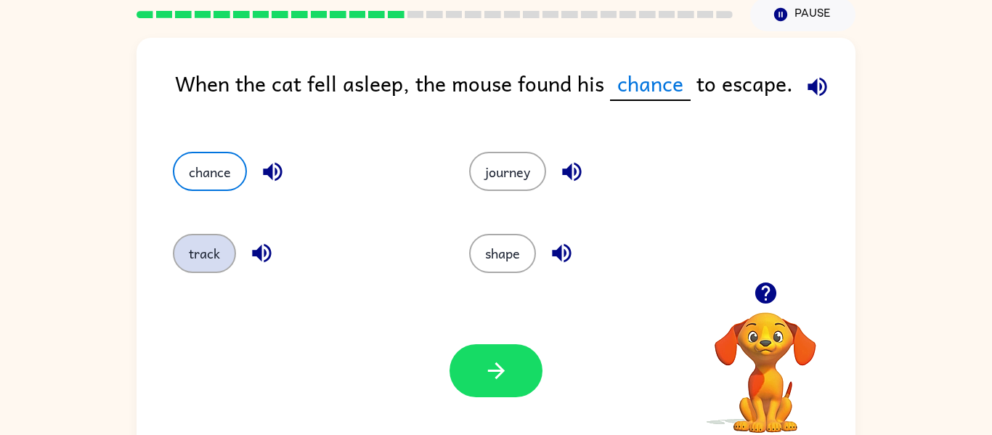
click at [198, 245] on button "track" at bounding box center [204, 253] width 63 height 39
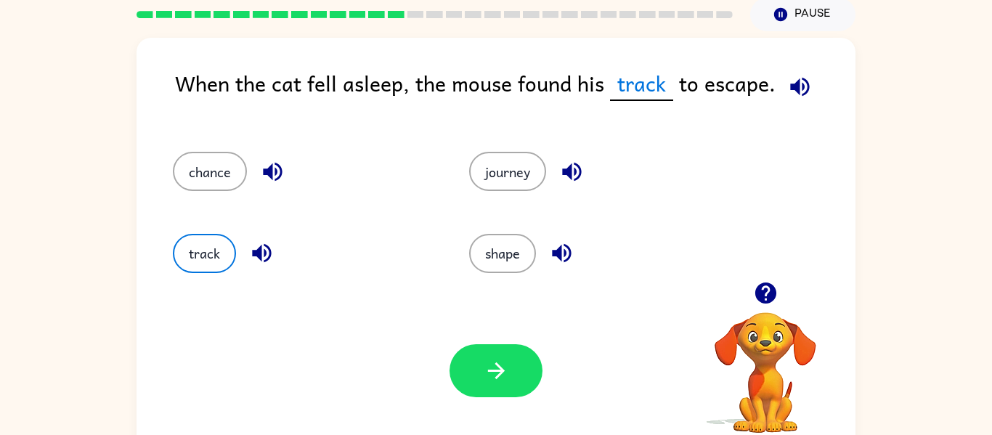
click at [797, 86] on icon "button" at bounding box center [799, 86] width 25 height 25
click at [572, 168] on icon "button" at bounding box center [571, 172] width 19 height 19
click at [225, 162] on button "chance" at bounding box center [210, 171] width 74 height 39
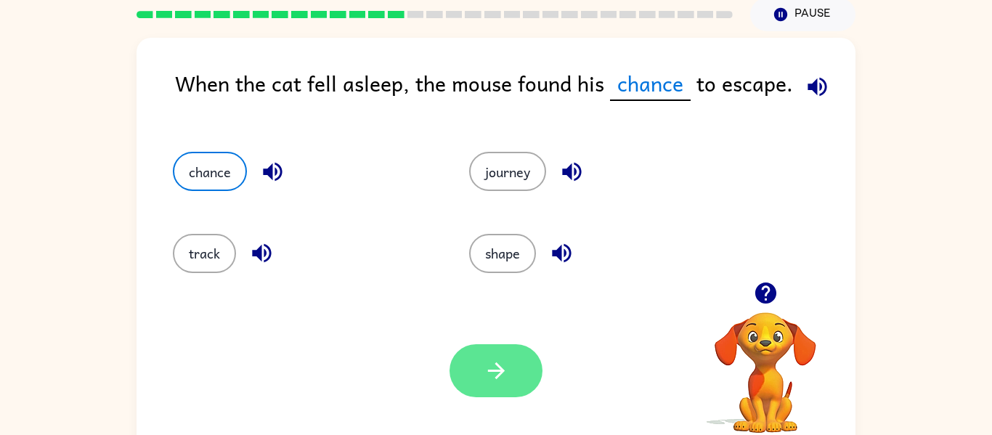
click at [484, 378] on icon "button" at bounding box center [496, 370] width 25 height 25
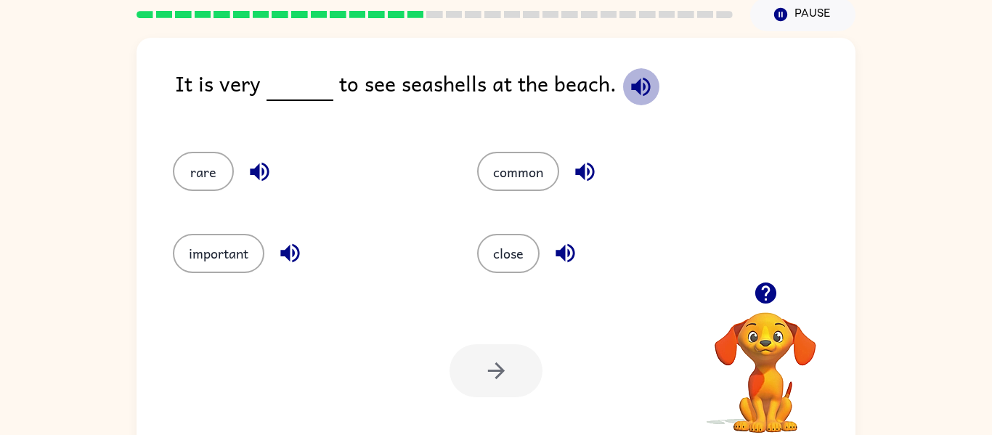
click at [635, 95] on icon "button" at bounding box center [640, 86] width 25 height 25
click at [569, 256] on icon "button" at bounding box center [565, 252] width 25 height 25
click at [264, 171] on icon "button" at bounding box center [259, 171] width 25 height 25
click at [293, 268] on button "button" at bounding box center [290, 253] width 37 height 37
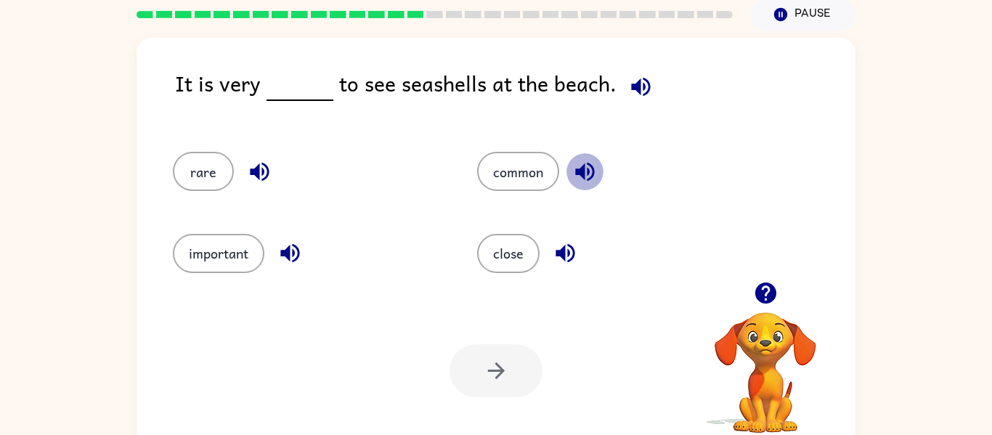
click at [601, 167] on button "button" at bounding box center [584, 171] width 37 height 37
click at [558, 173] on button "common" at bounding box center [518, 171] width 82 height 39
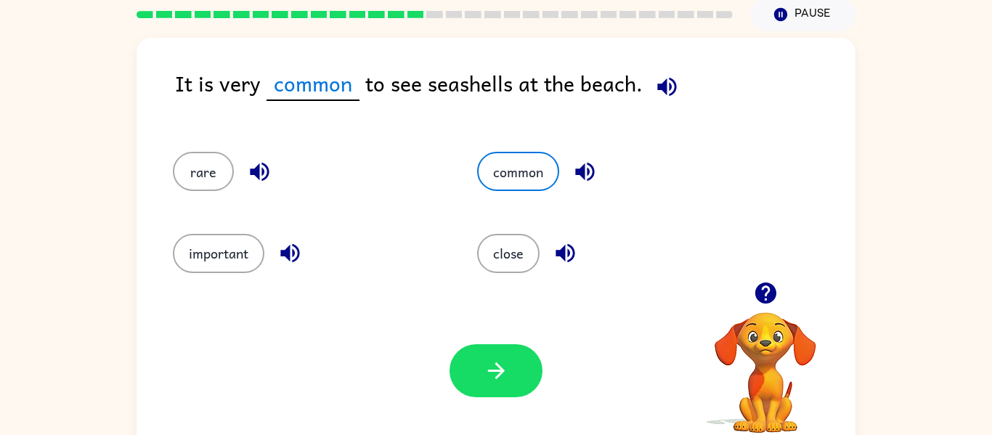
click at [669, 85] on icon "button" at bounding box center [666, 86] width 25 height 25
click at [502, 381] on icon "button" at bounding box center [496, 370] width 25 height 25
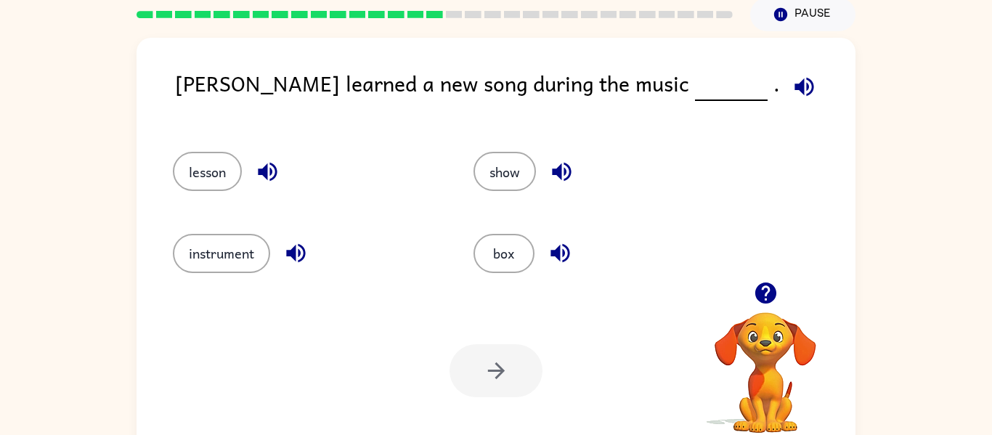
click at [792, 78] on icon "button" at bounding box center [804, 86] width 25 height 25
click at [261, 167] on icon "button" at bounding box center [267, 171] width 25 height 25
click at [209, 171] on button "lesson" at bounding box center [207, 171] width 69 height 39
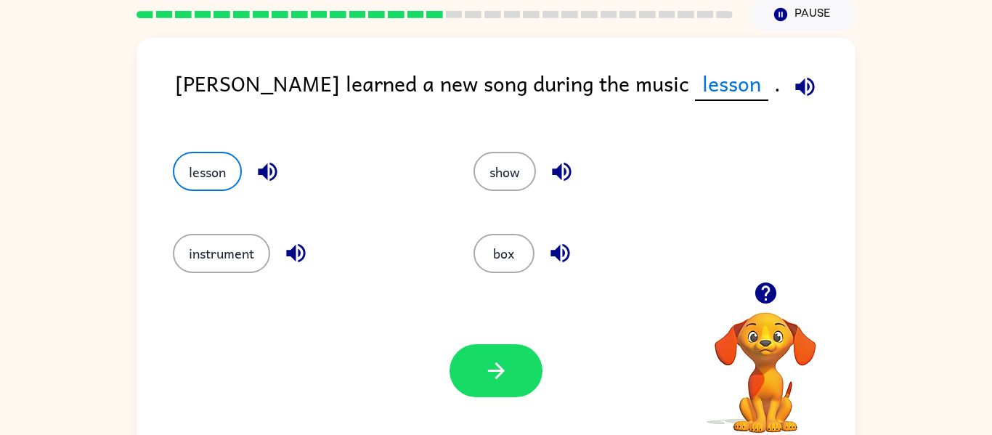
click at [792, 81] on icon "button" at bounding box center [804, 86] width 25 height 25
click at [795, 82] on icon "button" at bounding box center [804, 86] width 19 height 19
click at [292, 249] on icon "button" at bounding box center [295, 252] width 25 height 25
click at [225, 247] on button "instrument" at bounding box center [221, 253] width 97 height 39
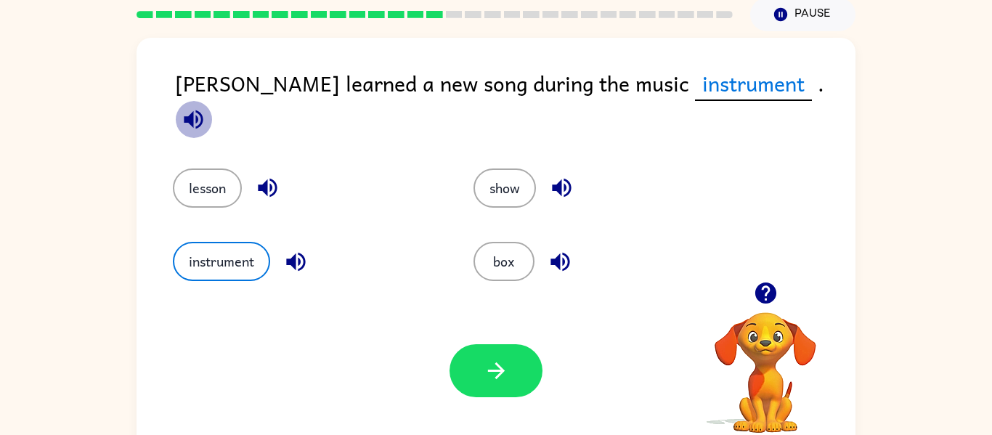
click at [206, 107] on icon "button" at bounding box center [193, 119] width 25 height 25
click at [558, 175] on icon "button" at bounding box center [561, 187] width 25 height 25
click at [557, 255] on icon "button" at bounding box center [559, 261] width 19 height 19
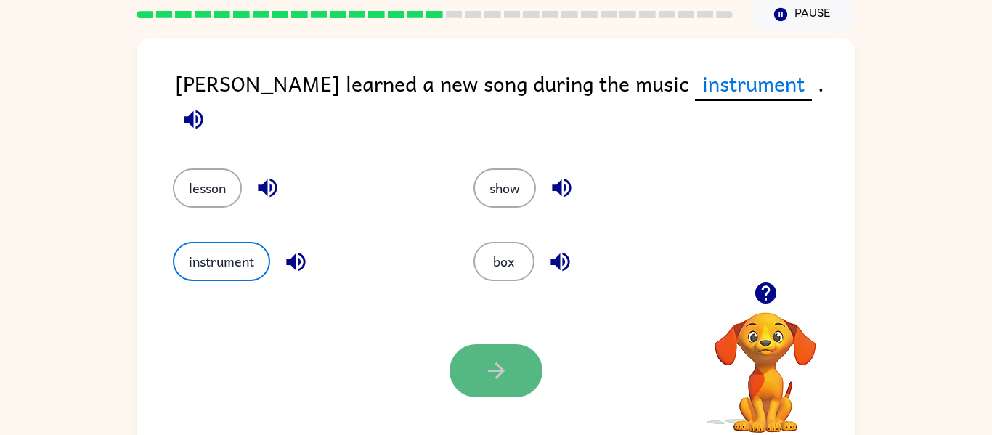
click at [471, 376] on button "button" at bounding box center [496, 370] width 93 height 53
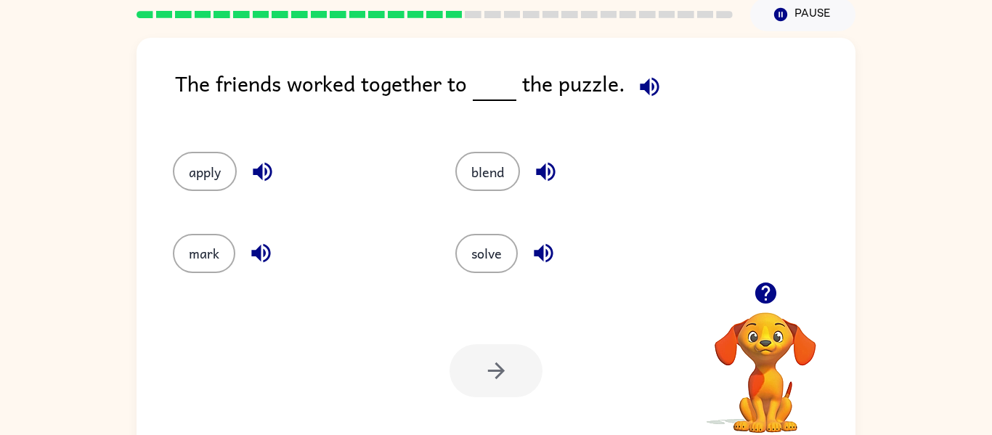
click at [649, 85] on icon "button" at bounding box center [649, 86] width 19 height 19
click at [549, 164] on icon "button" at bounding box center [545, 172] width 19 height 19
click at [546, 248] on icon "button" at bounding box center [543, 252] width 25 height 25
click at [507, 256] on button "solve" at bounding box center [486, 253] width 62 height 39
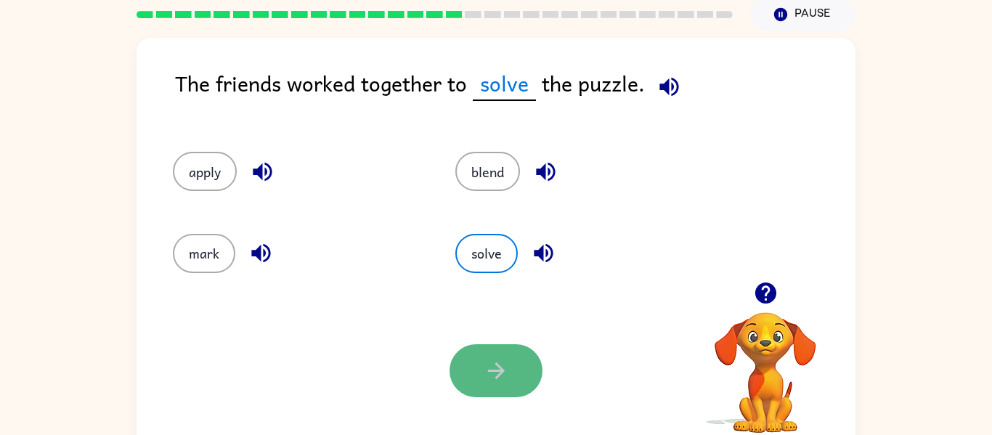
click at [504, 365] on icon "button" at bounding box center [496, 370] width 25 height 25
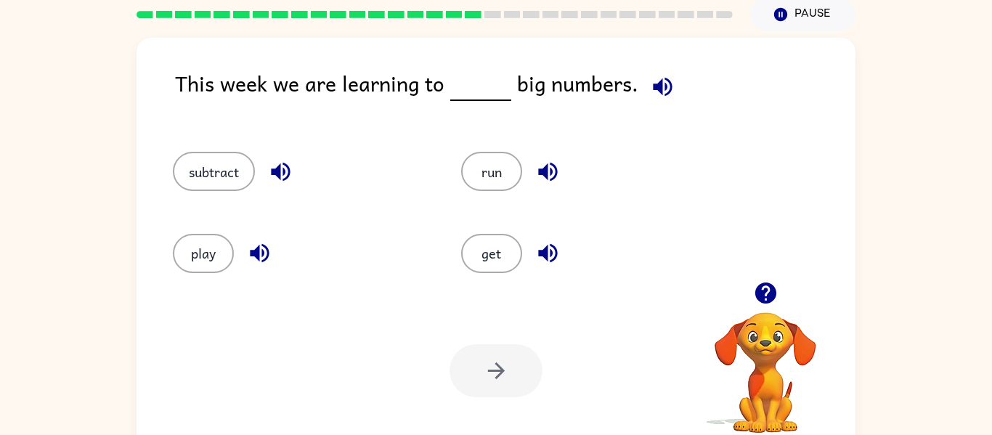
click at [658, 89] on icon "button" at bounding box center [662, 86] width 25 height 25
click at [190, 265] on button "play" at bounding box center [203, 253] width 61 height 39
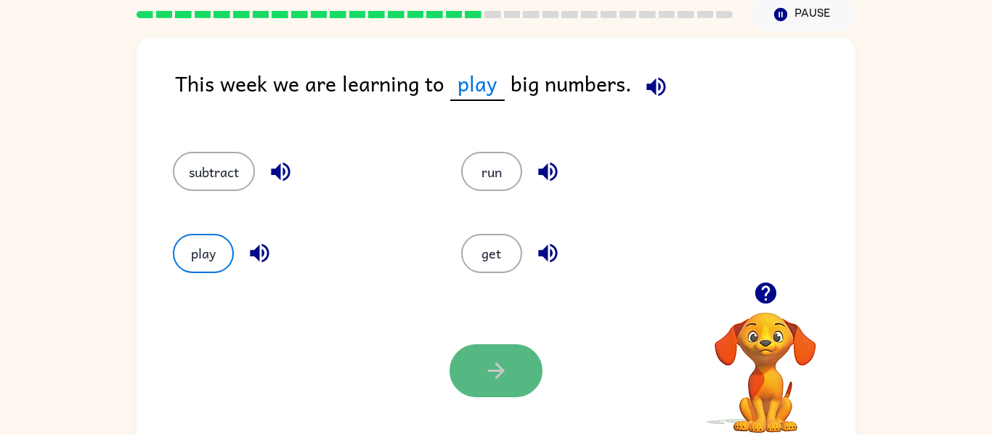
click at [513, 344] on button "button" at bounding box center [496, 370] width 93 height 53
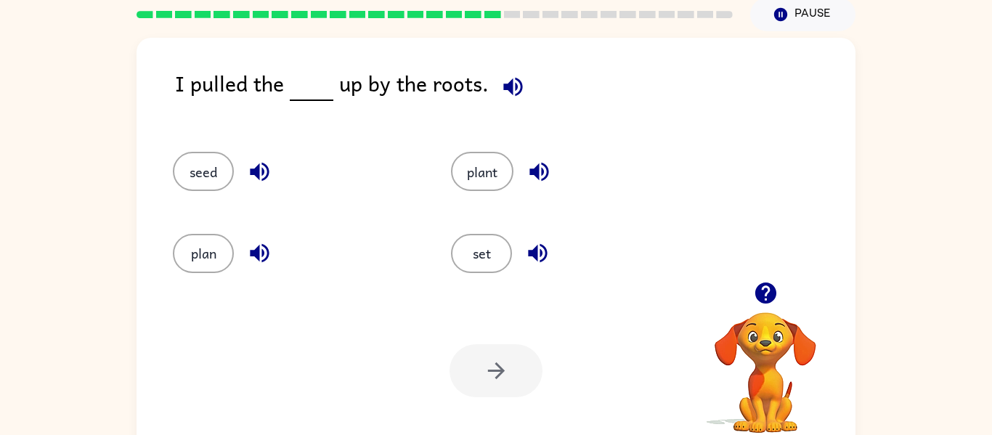
click at [504, 83] on icon "button" at bounding box center [512, 86] width 19 height 19
click at [533, 176] on icon "button" at bounding box center [539, 171] width 25 height 25
click at [535, 253] on icon "button" at bounding box center [537, 253] width 19 height 19
click at [251, 173] on icon "button" at bounding box center [259, 172] width 19 height 19
click at [251, 253] on icon "button" at bounding box center [259, 253] width 19 height 19
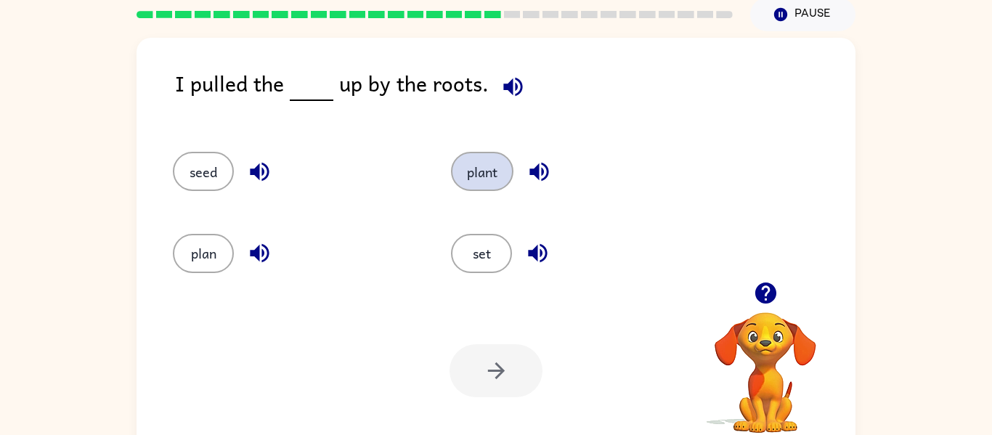
click at [484, 179] on button "plant" at bounding box center [482, 171] width 62 height 39
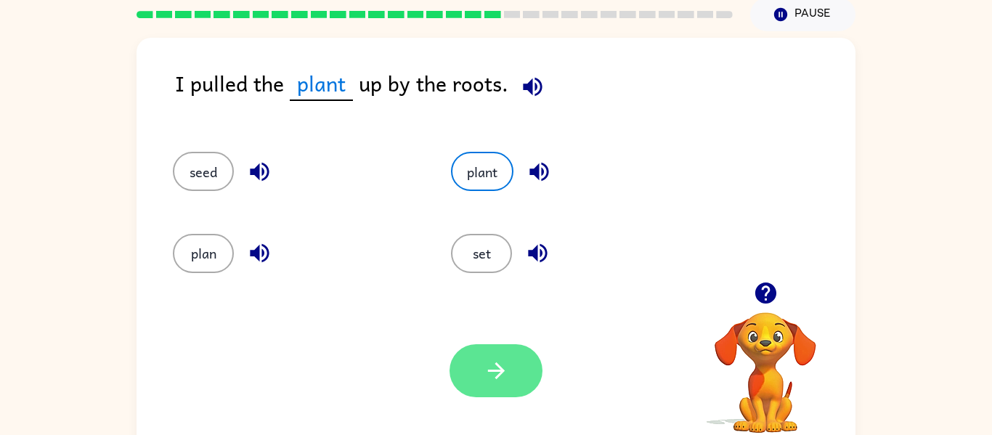
click at [473, 365] on button "button" at bounding box center [496, 370] width 93 height 53
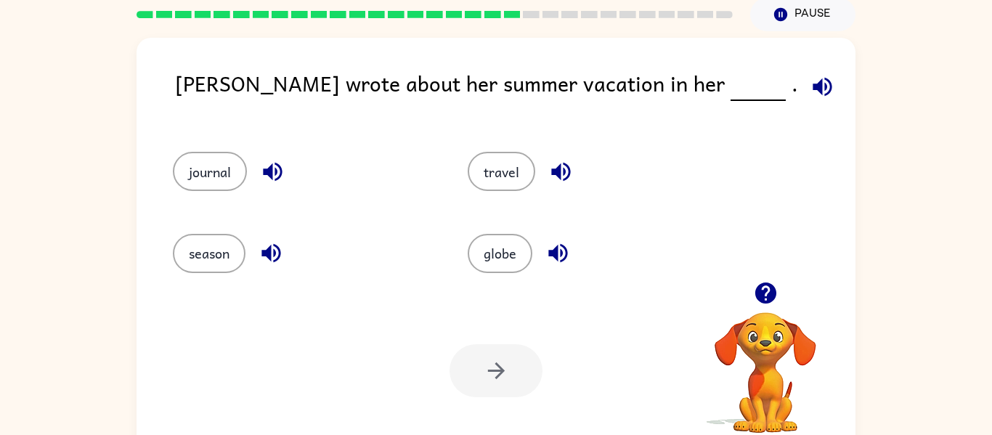
click at [813, 87] on icon "button" at bounding box center [822, 86] width 19 height 19
click at [273, 168] on icon "button" at bounding box center [272, 172] width 19 height 19
click at [276, 252] on icon "button" at bounding box center [270, 253] width 19 height 19
click at [557, 161] on icon "button" at bounding box center [560, 171] width 25 height 25
click at [558, 256] on icon "button" at bounding box center [557, 253] width 19 height 19
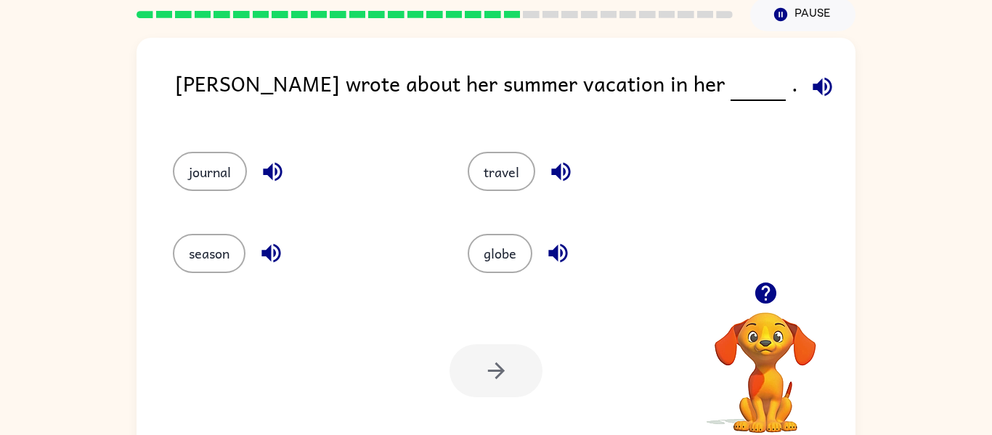
click at [804, 84] on button "button" at bounding box center [822, 86] width 37 height 37
click at [556, 169] on icon "button" at bounding box center [560, 172] width 19 height 19
click at [275, 260] on icon "button" at bounding box center [270, 253] width 19 height 19
click at [271, 179] on icon "button" at bounding box center [272, 171] width 25 height 25
click at [228, 172] on button "journal" at bounding box center [210, 171] width 74 height 39
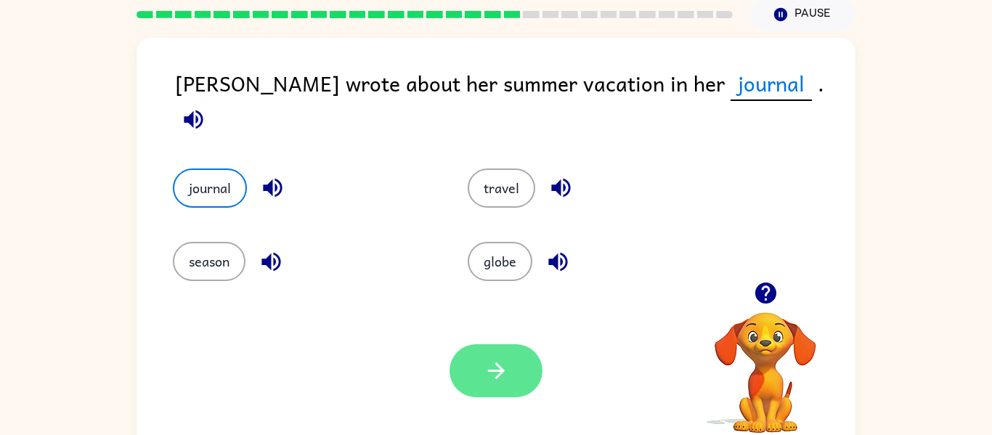
click at [519, 387] on button "button" at bounding box center [496, 370] width 93 height 53
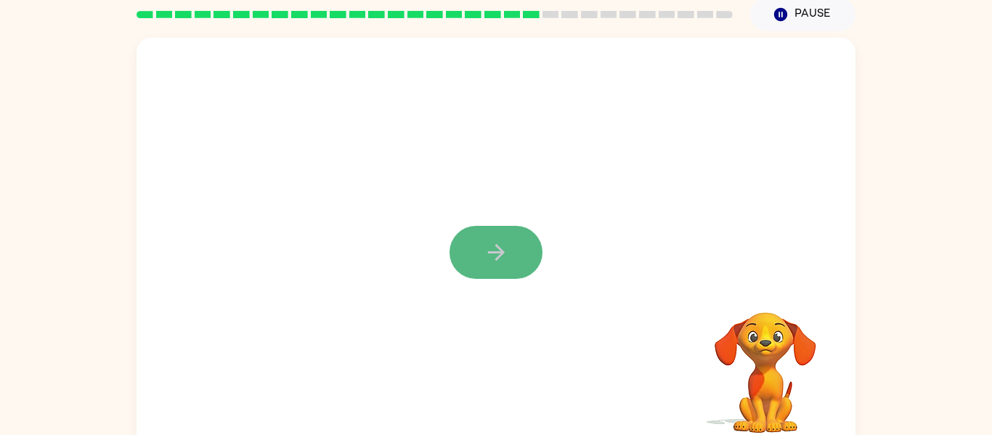
click at [489, 253] on icon "button" at bounding box center [495, 252] width 17 height 17
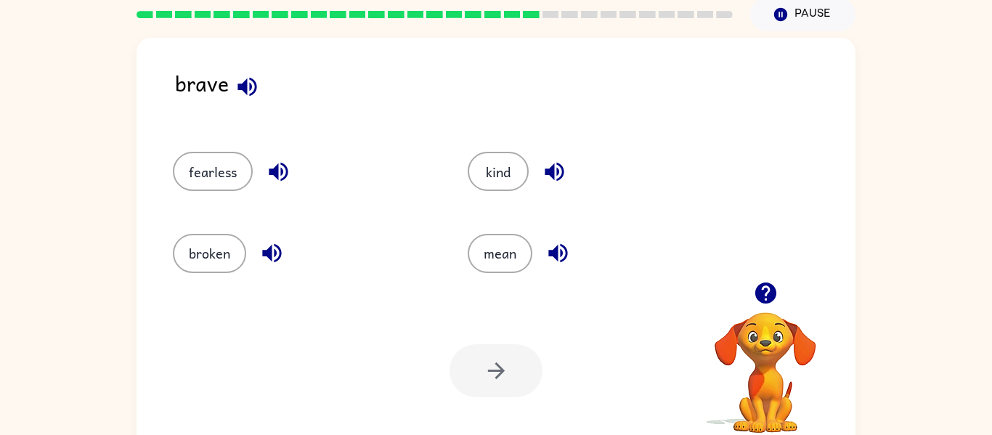
click at [248, 89] on icon "button" at bounding box center [247, 86] width 25 height 25
click at [278, 160] on icon "button" at bounding box center [278, 171] width 25 height 25
click at [267, 258] on icon "button" at bounding box center [271, 252] width 25 height 25
click at [560, 254] on icon "button" at bounding box center [557, 253] width 19 height 19
click at [556, 176] on icon "button" at bounding box center [554, 171] width 25 height 25
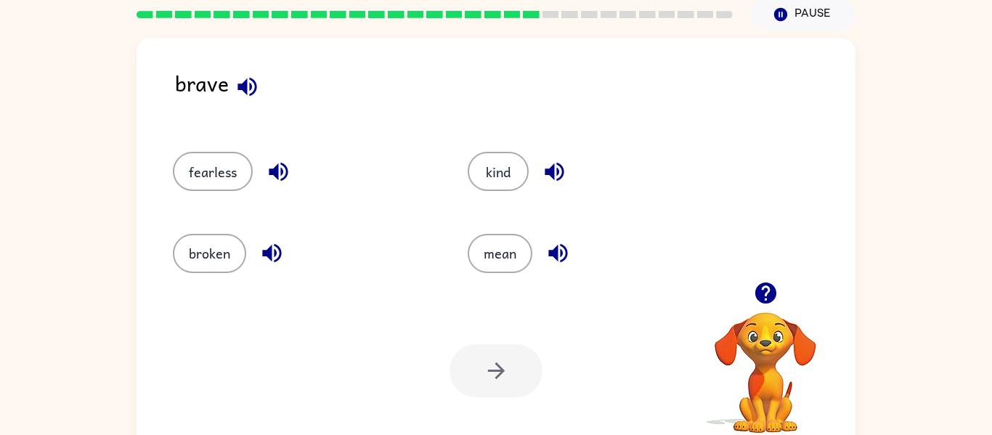
click at [553, 177] on icon "button" at bounding box center [554, 172] width 19 height 19
click at [277, 160] on icon "button" at bounding box center [278, 171] width 25 height 25
click at [472, 257] on button "mean" at bounding box center [500, 253] width 65 height 39
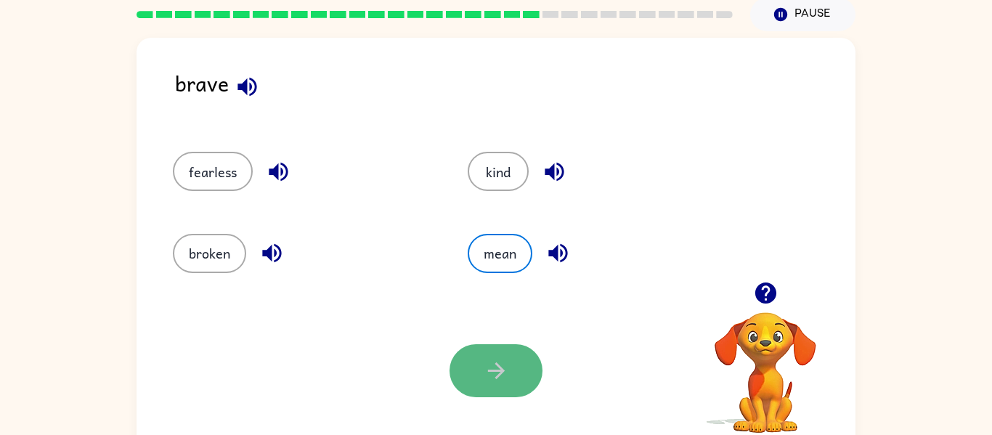
click at [505, 382] on icon "button" at bounding box center [496, 370] width 25 height 25
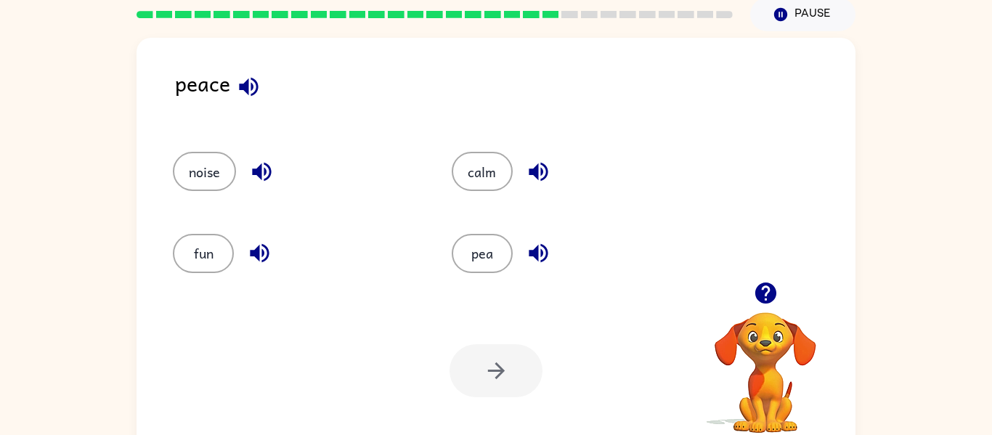
click at [246, 88] on icon "button" at bounding box center [248, 86] width 19 height 19
click at [261, 176] on icon "button" at bounding box center [261, 172] width 19 height 19
click at [259, 255] on icon "button" at bounding box center [259, 253] width 19 height 19
click at [513, 257] on div "pea" at bounding box center [574, 253] width 245 height 39
click at [540, 254] on icon "button" at bounding box center [538, 252] width 25 height 25
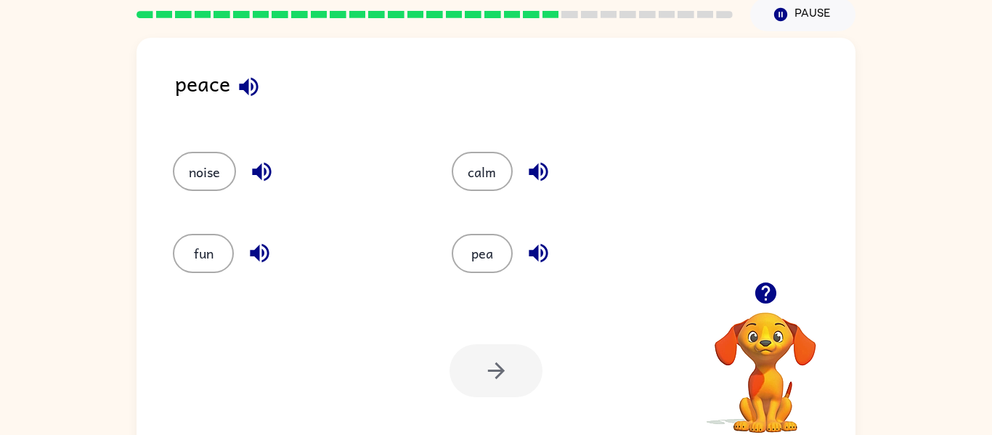
click at [529, 160] on icon "button" at bounding box center [538, 171] width 25 height 25
click at [488, 171] on button "calm" at bounding box center [482, 171] width 61 height 39
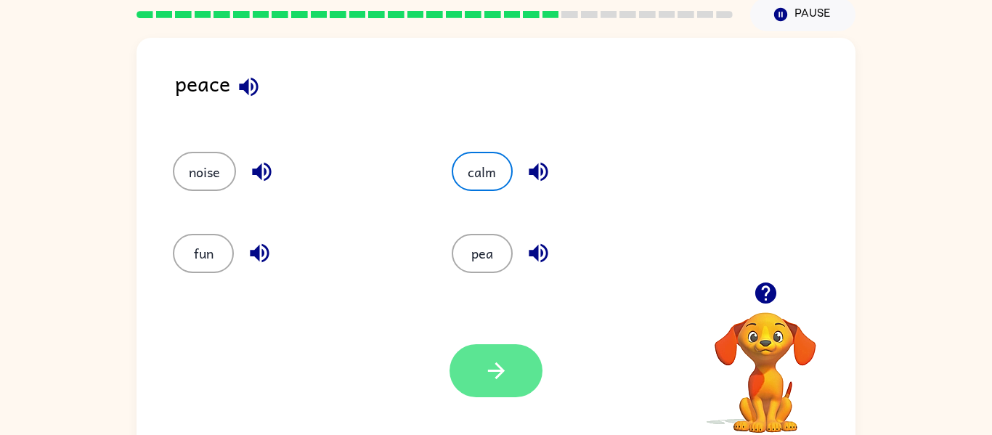
click at [505, 389] on button "button" at bounding box center [496, 370] width 93 height 53
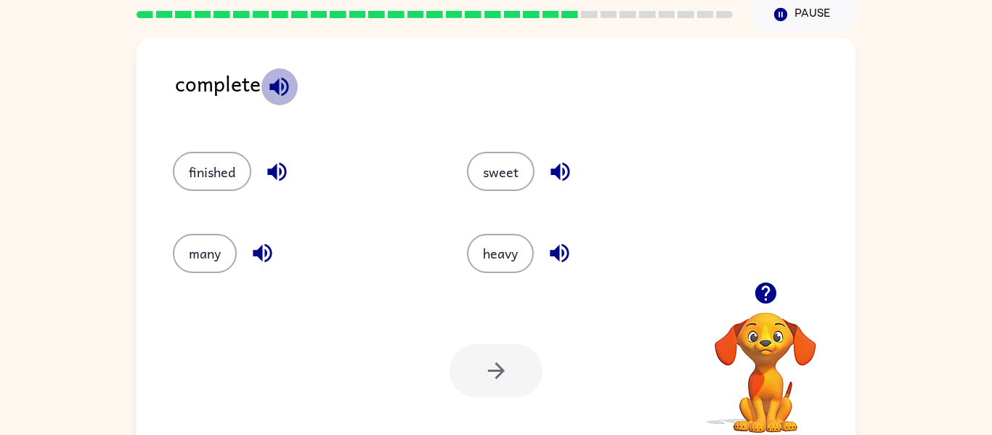
click at [277, 75] on icon "button" at bounding box center [279, 86] width 25 height 25
click at [275, 176] on icon "button" at bounding box center [276, 172] width 19 height 19
click at [251, 258] on icon "button" at bounding box center [262, 252] width 25 height 25
click at [569, 166] on icon "button" at bounding box center [560, 171] width 25 height 25
click at [558, 246] on icon "button" at bounding box center [559, 252] width 25 height 25
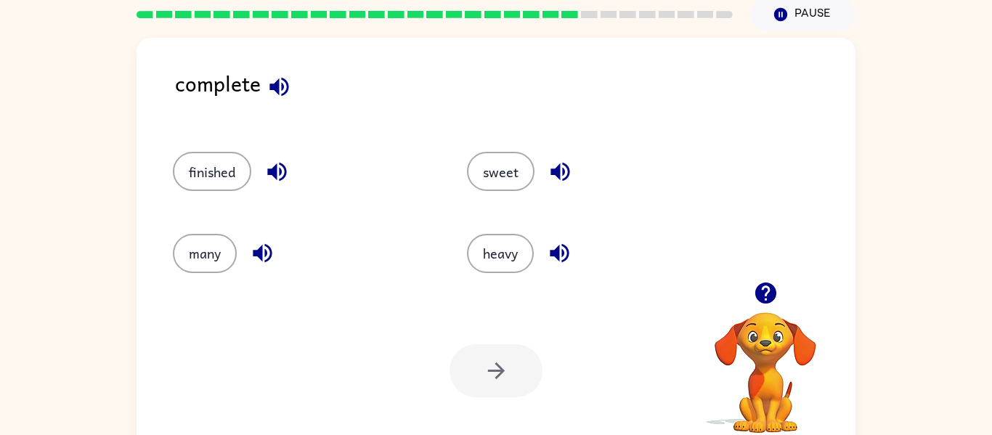
click at [222, 192] on div "finished" at bounding box center [292, 164] width 294 height 81
click at [224, 182] on button "finished" at bounding box center [212, 171] width 78 height 39
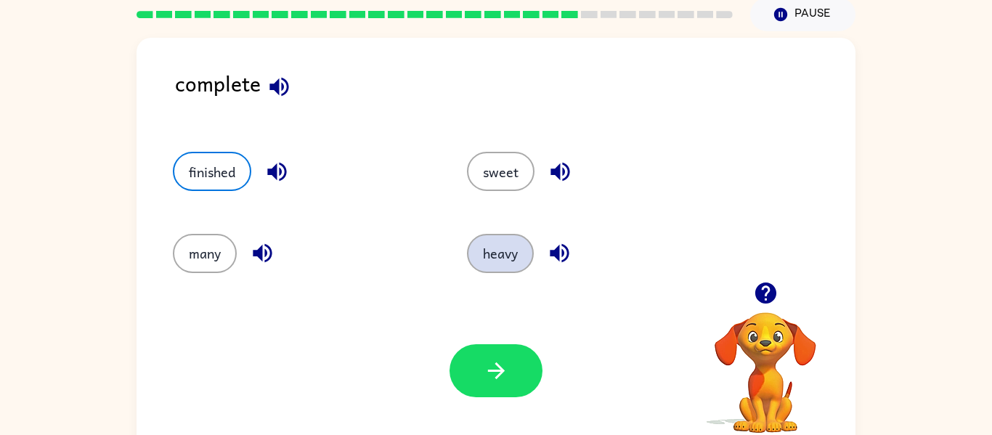
click at [496, 249] on button "heavy" at bounding box center [500, 253] width 67 height 39
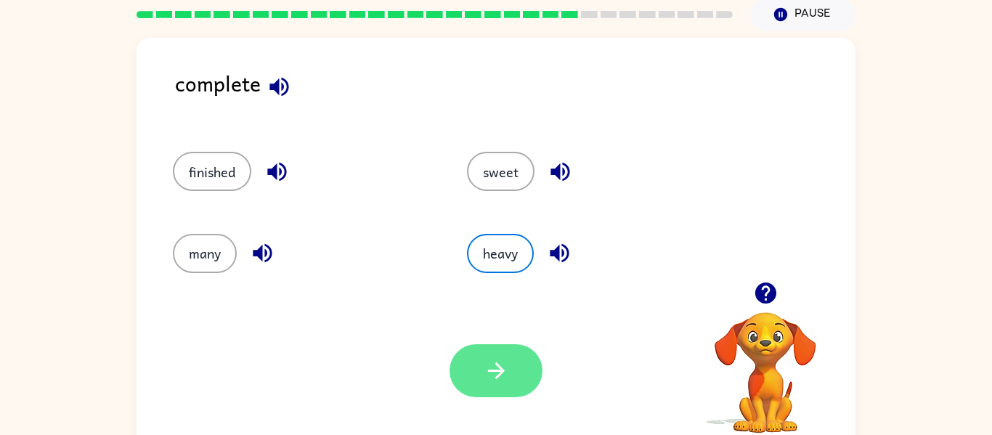
click at [479, 386] on button "button" at bounding box center [496, 370] width 93 height 53
click at [481, 386] on div at bounding box center [496, 370] width 93 height 53
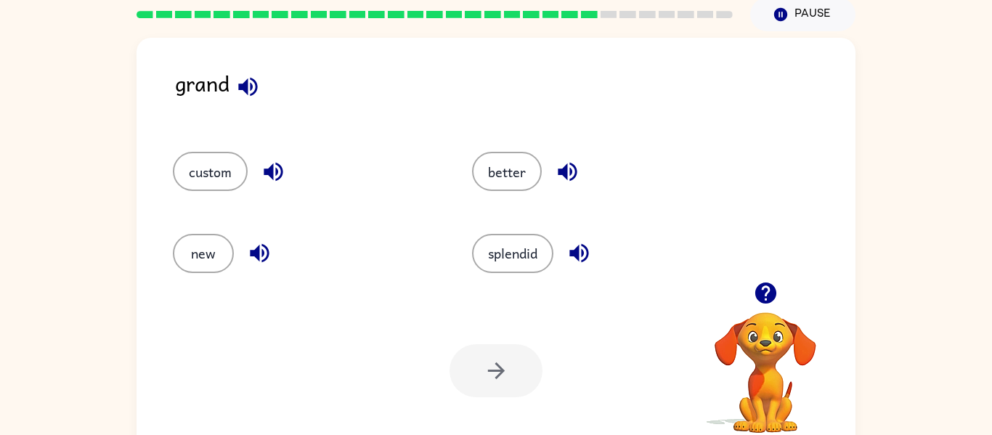
click at [246, 87] on icon "button" at bounding box center [247, 86] width 19 height 19
click at [277, 165] on icon "button" at bounding box center [273, 172] width 19 height 19
click at [254, 259] on icon "button" at bounding box center [259, 252] width 25 height 25
click at [558, 172] on icon "button" at bounding box center [567, 171] width 25 height 25
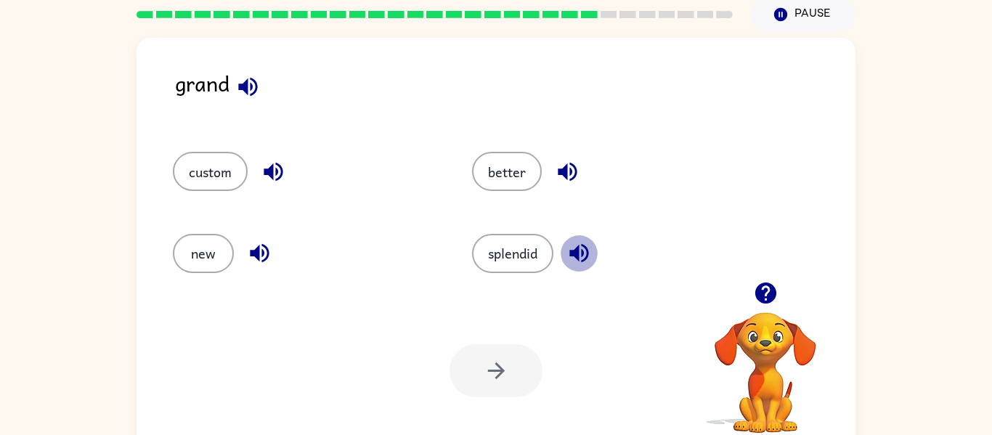
click at [567, 251] on icon "button" at bounding box center [578, 252] width 25 height 25
click at [521, 174] on button "better" at bounding box center [507, 171] width 70 height 39
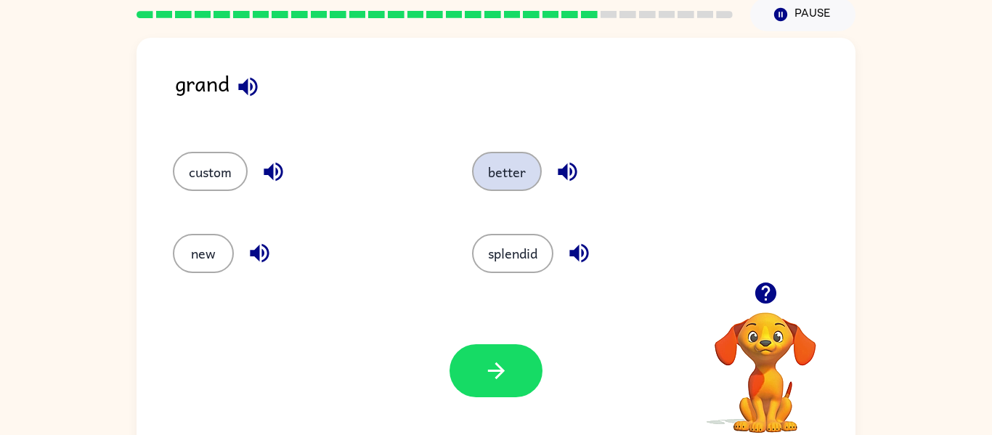
click at [521, 174] on button "better" at bounding box center [507, 171] width 70 height 39
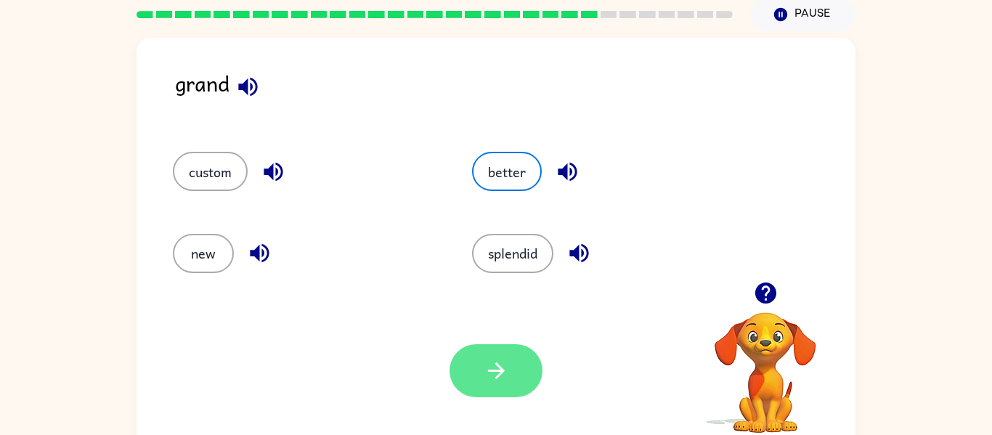
click at [479, 381] on button "button" at bounding box center [496, 370] width 93 height 53
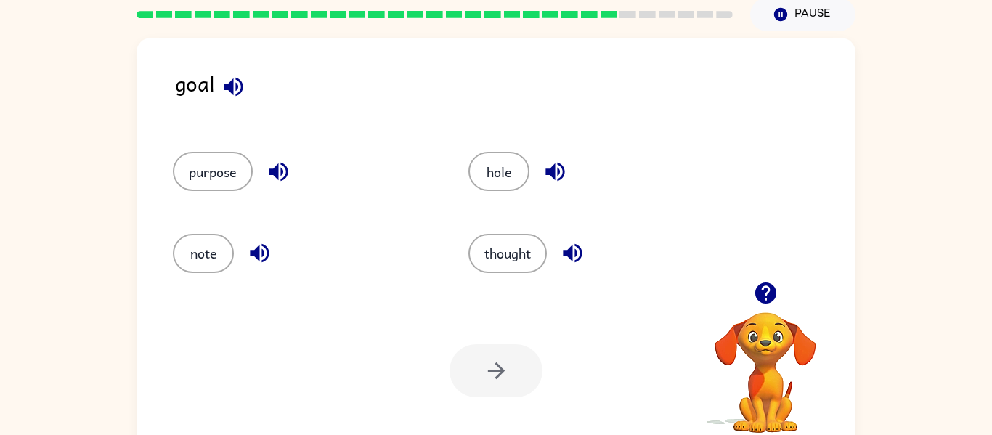
click at [232, 76] on icon "button" at bounding box center [233, 86] width 25 height 25
click at [553, 168] on icon "button" at bounding box center [554, 172] width 19 height 19
click at [495, 171] on button "hole" at bounding box center [498, 171] width 61 height 39
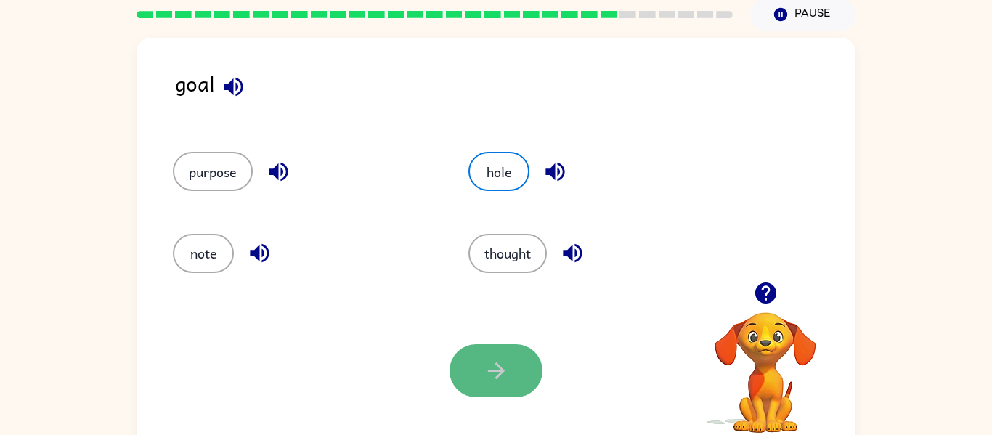
click at [494, 359] on icon "button" at bounding box center [496, 370] width 25 height 25
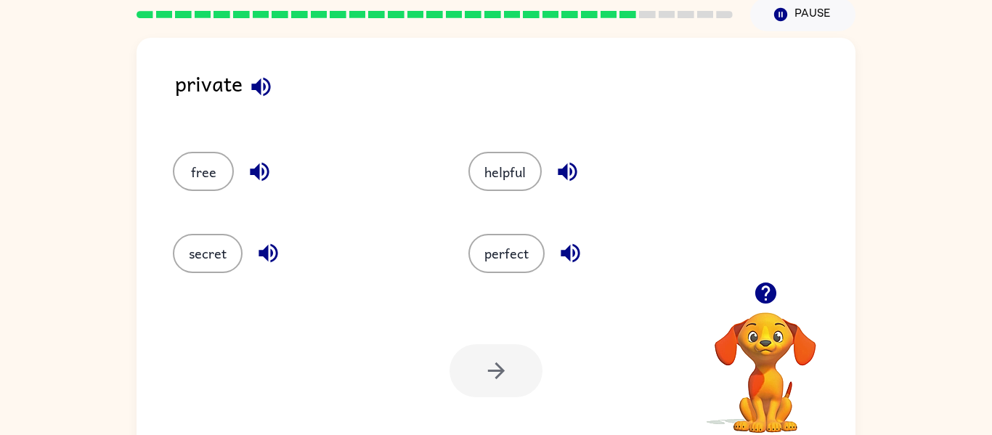
click at [257, 84] on icon "button" at bounding box center [260, 86] width 19 height 19
click at [247, 168] on icon "button" at bounding box center [259, 171] width 25 height 25
click at [256, 261] on icon "button" at bounding box center [268, 252] width 25 height 25
click at [563, 161] on icon "button" at bounding box center [567, 171] width 25 height 25
click at [564, 264] on icon "button" at bounding box center [570, 252] width 25 height 25
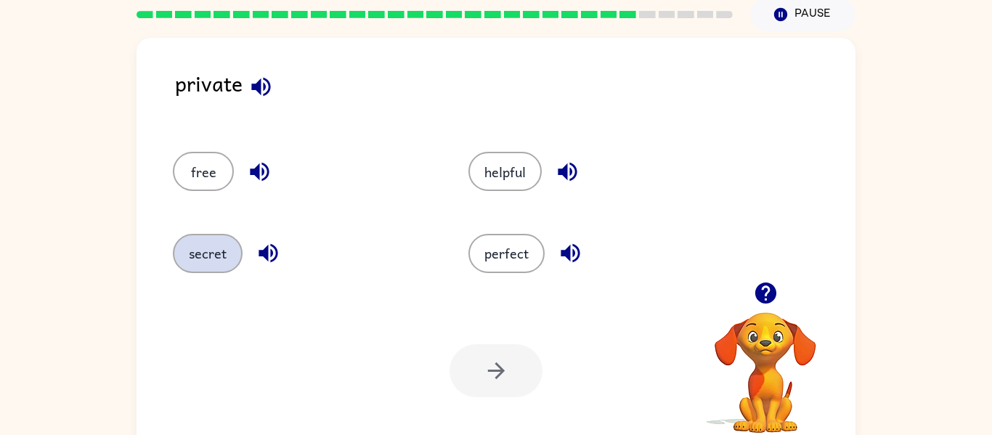
click at [224, 264] on button "secret" at bounding box center [208, 253] width 70 height 39
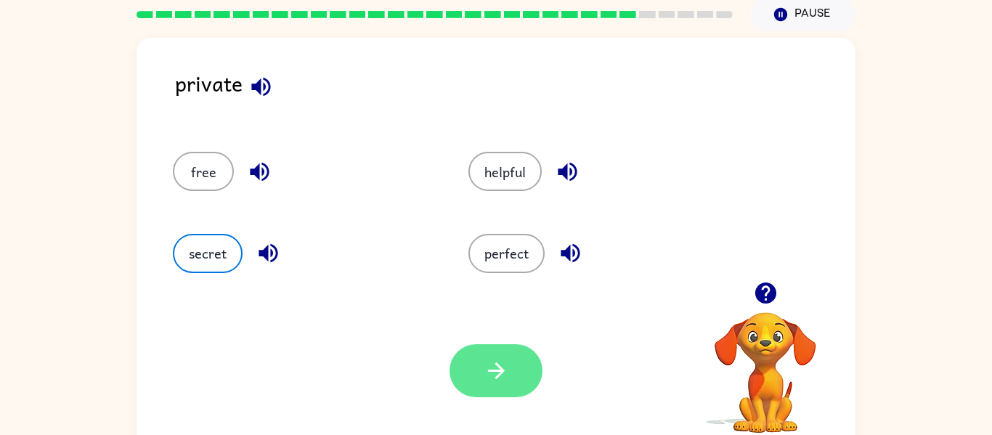
click at [476, 394] on button "button" at bounding box center [496, 370] width 93 height 53
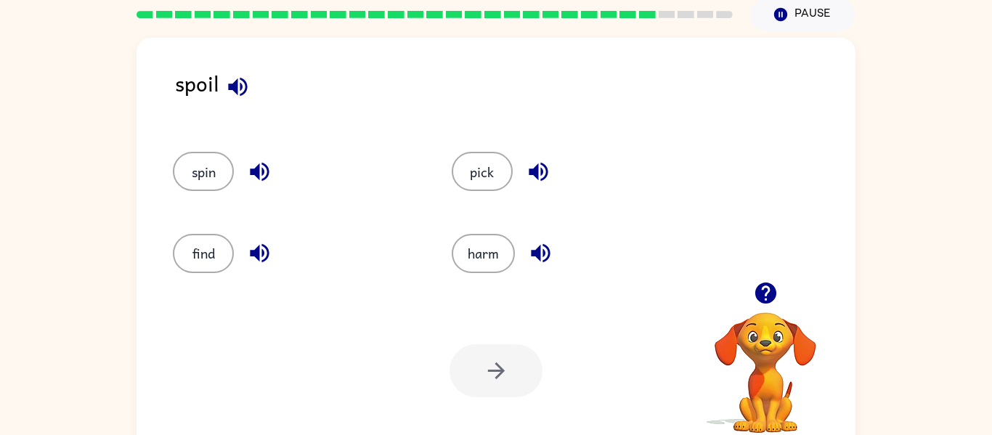
click at [232, 84] on icon "button" at bounding box center [237, 86] width 19 height 19
click at [251, 171] on icon "button" at bounding box center [259, 172] width 19 height 19
click at [253, 240] on icon "button" at bounding box center [259, 252] width 25 height 25
click at [532, 178] on icon "button" at bounding box center [538, 171] width 25 height 25
click at [540, 250] on icon "button" at bounding box center [540, 252] width 25 height 25
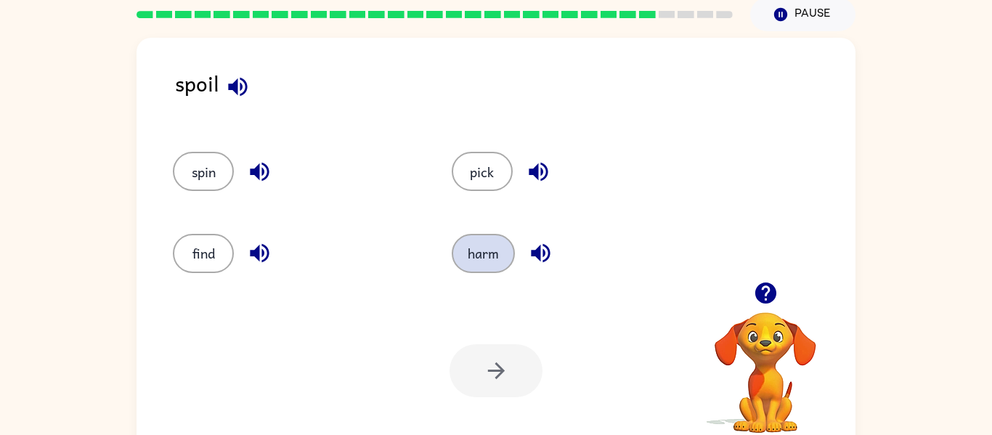
click at [505, 251] on button "harm" at bounding box center [483, 253] width 63 height 39
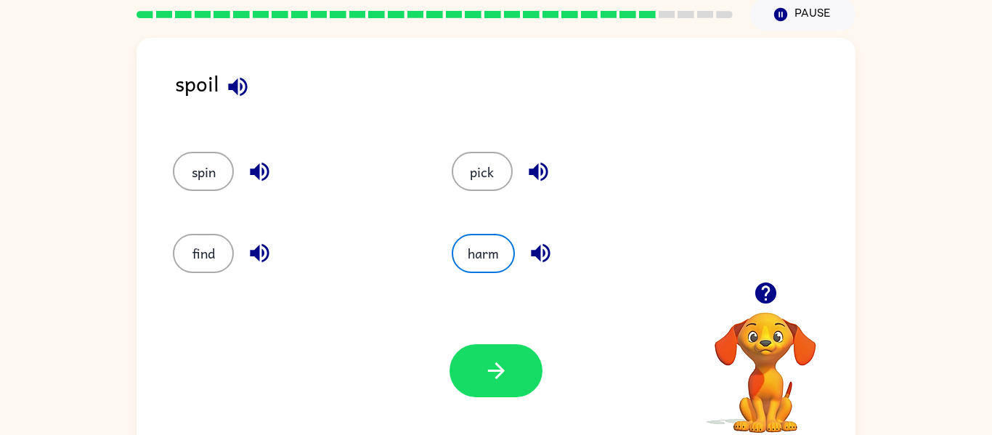
click at [483, 306] on div "Your browser must support playing .mp4 files to use Literably. Please try using…" at bounding box center [496, 370] width 719 height 163
click at [497, 371] on icon "button" at bounding box center [495, 370] width 17 height 17
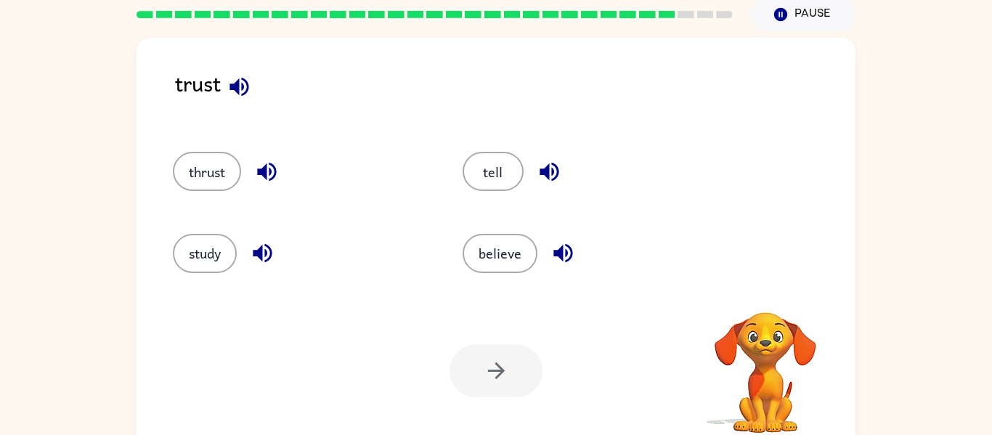
click at [245, 84] on icon "button" at bounding box center [239, 86] width 25 height 25
click at [271, 155] on button "button" at bounding box center [266, 171] width 37 height 37
click at [258, 259] on icon "button" at bounding box center [262, 252] width 25 height 25
click at [563, 259] on icon "button" at bounding box center [562, 253] width 19 height 19
click at [553, 167] on icon "button" at bounding box center [549, 171] width 25 height 25
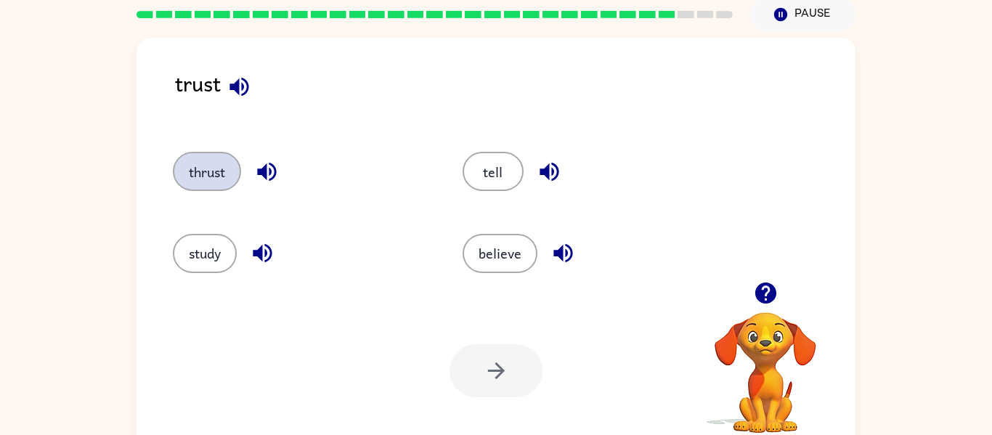
click at [180, 168] on button "thrust" at bounding box center [207, 171] width 68 height 39
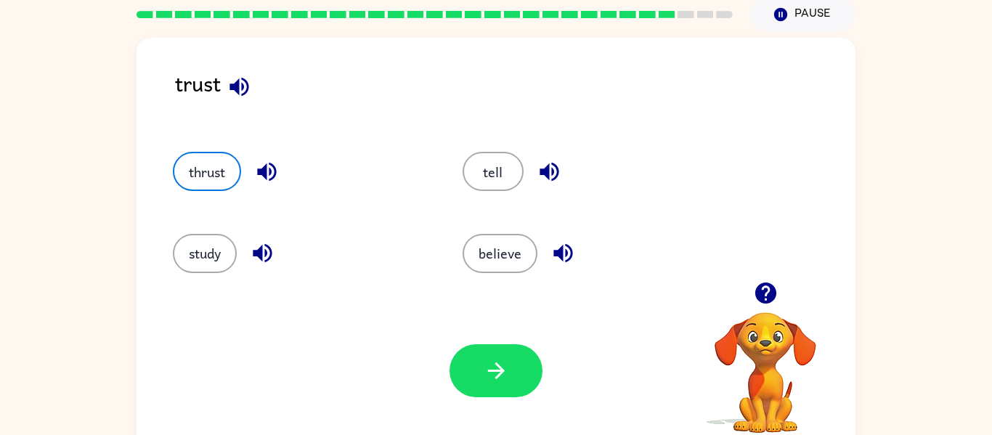
click at [250, 79] on icon "button" at bounding box center [239, 86] width 25 height 25
click at [264, 174] on icon "button" at bounding box center [266, 172] width 19 height 19
click at [469, 382] on button "button" at bounding box center [496, 370] width 93 height 53
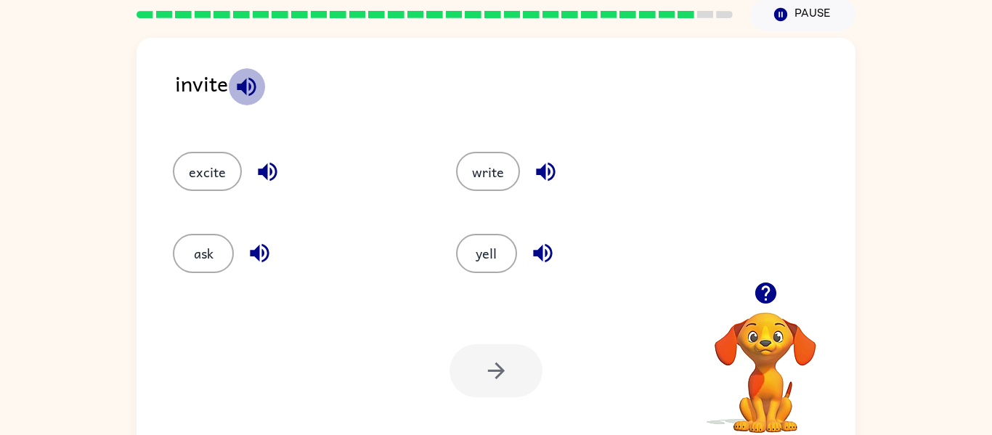
click at [245, 81] on icon "button" at bounding box center [246, 86] width 19 height 19
click at [269, 173] on icon "button" at bounding box center [267, 171] width 25 height 25
click at [259, 256] on icon "button" at bounding box center [259, 253] width 19 height 19
click at [538, 251] on icon "button" at bounding box center [542, 253] width 19 height 19
click at [541, 167] on icon "button" at bounding box center [545, 172] width 19 height 19
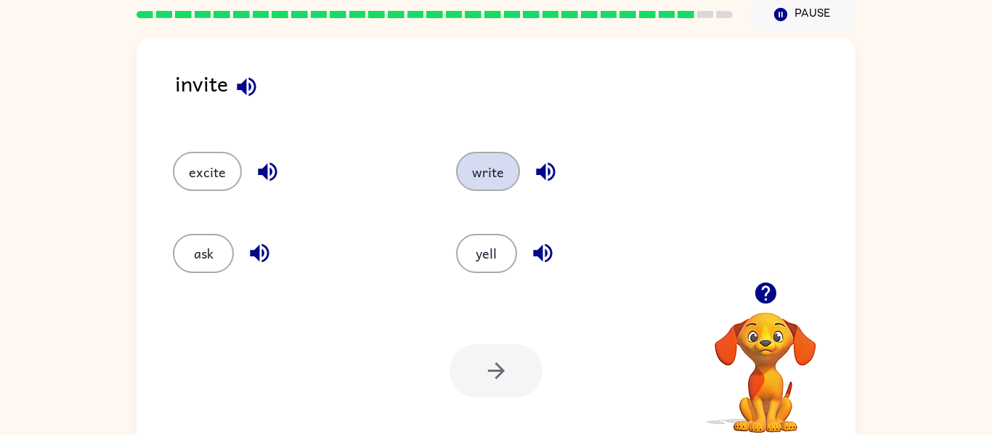
click at [497, 176] on button "write" at bounding box center [488, 171] width 64 height 39
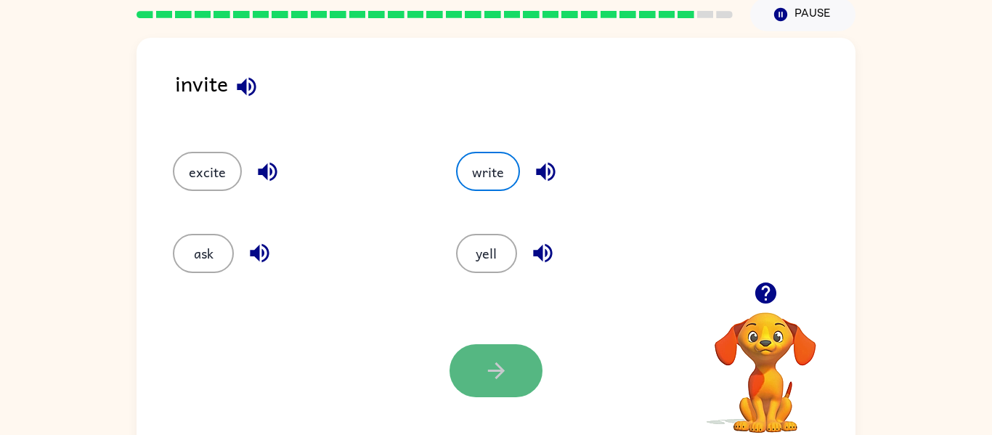
click at [502, 373] on icon "button" at bounding box center [495, 370] width 17 height 17
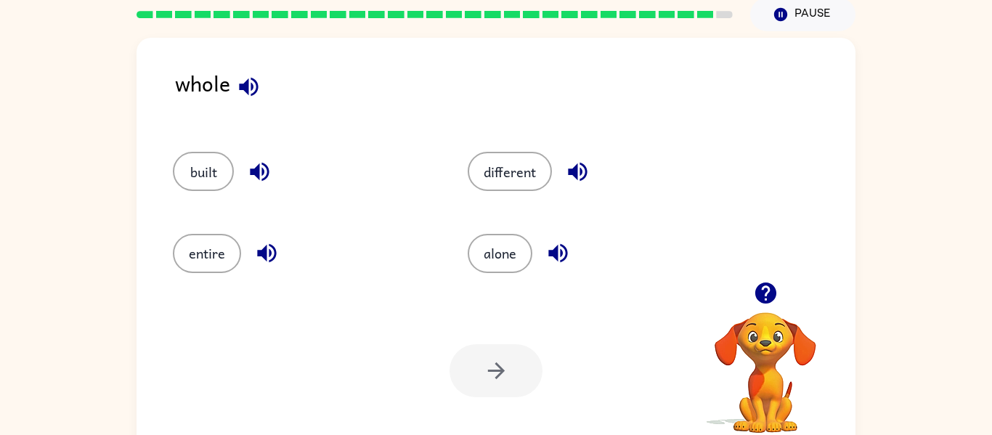
click at [251, 86] on icon "button" at bounding box center [248, 86] width 19 height 19
click at [252, 178] on icon "button" at bounding box center [259, 171] width 25 height 25
click at [265, 256] on icon "button" at bounding box center [266, 253] width 19 height 19
click at [556, 260] on icon "button" at bounding box center [557, 252] width 25 height 25
click at [569, 171] on icon "button" at bounding box center [577, 172] width 19 height 19
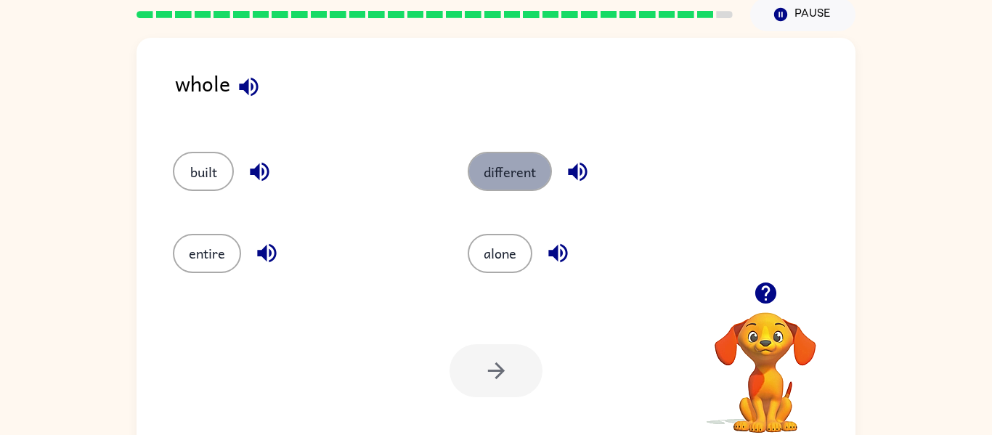
click at [496, 190] on button "different" at bounding box center [510, 171] width 84 height 39
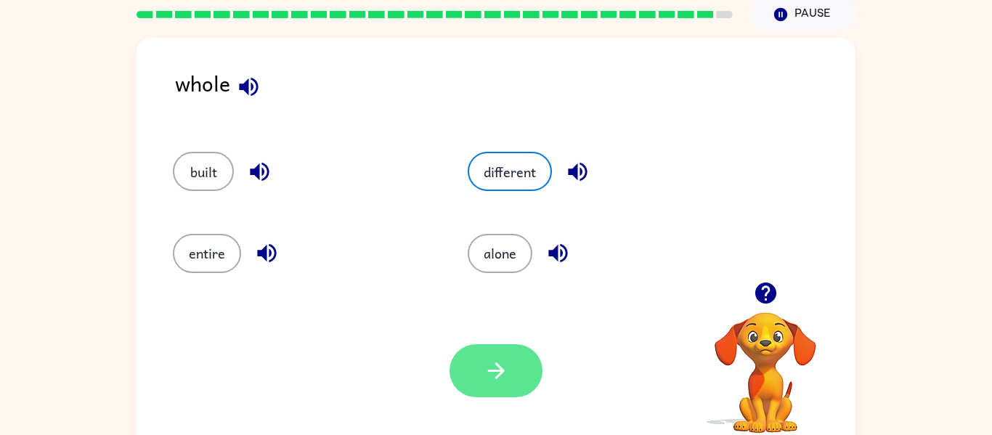
click at [475, 344] on button "button" at bounding box center [496, 370] width 93 height 53
